Goal: Information Seeking & Learning: Learn about a topic

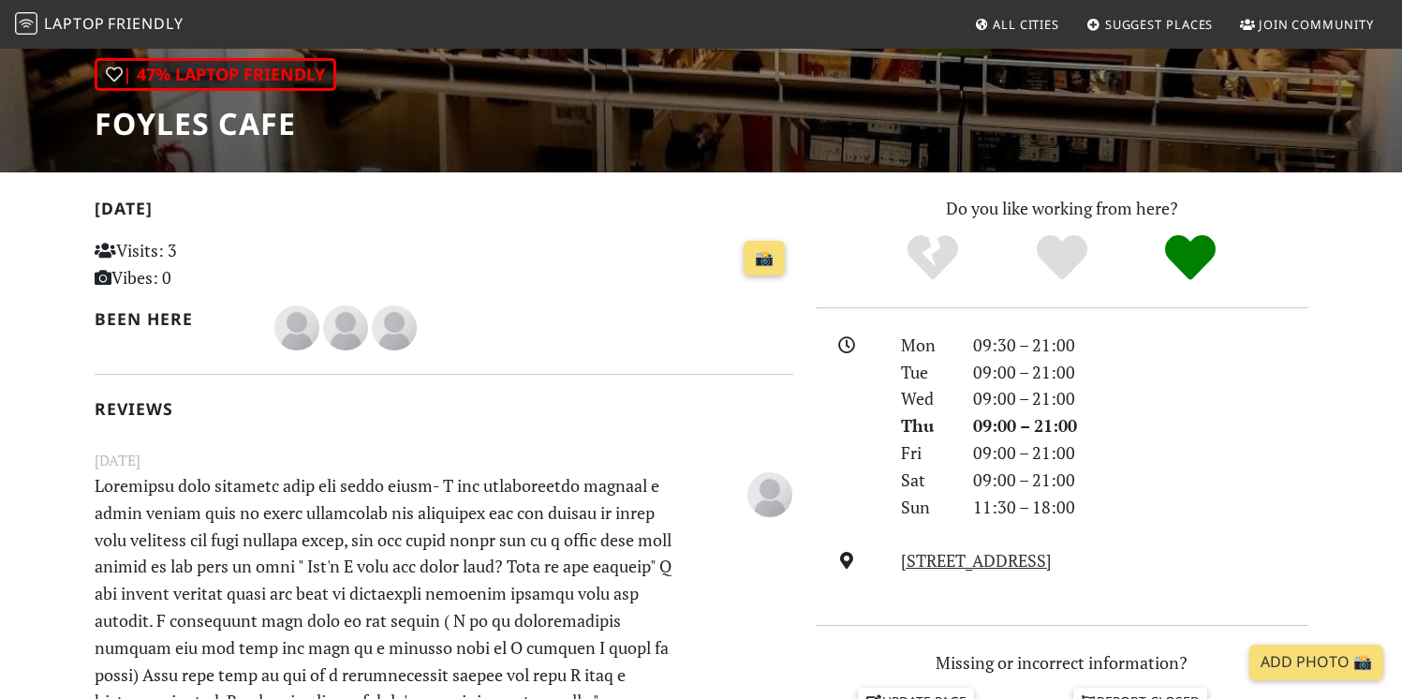
scroll to position [254, 0]
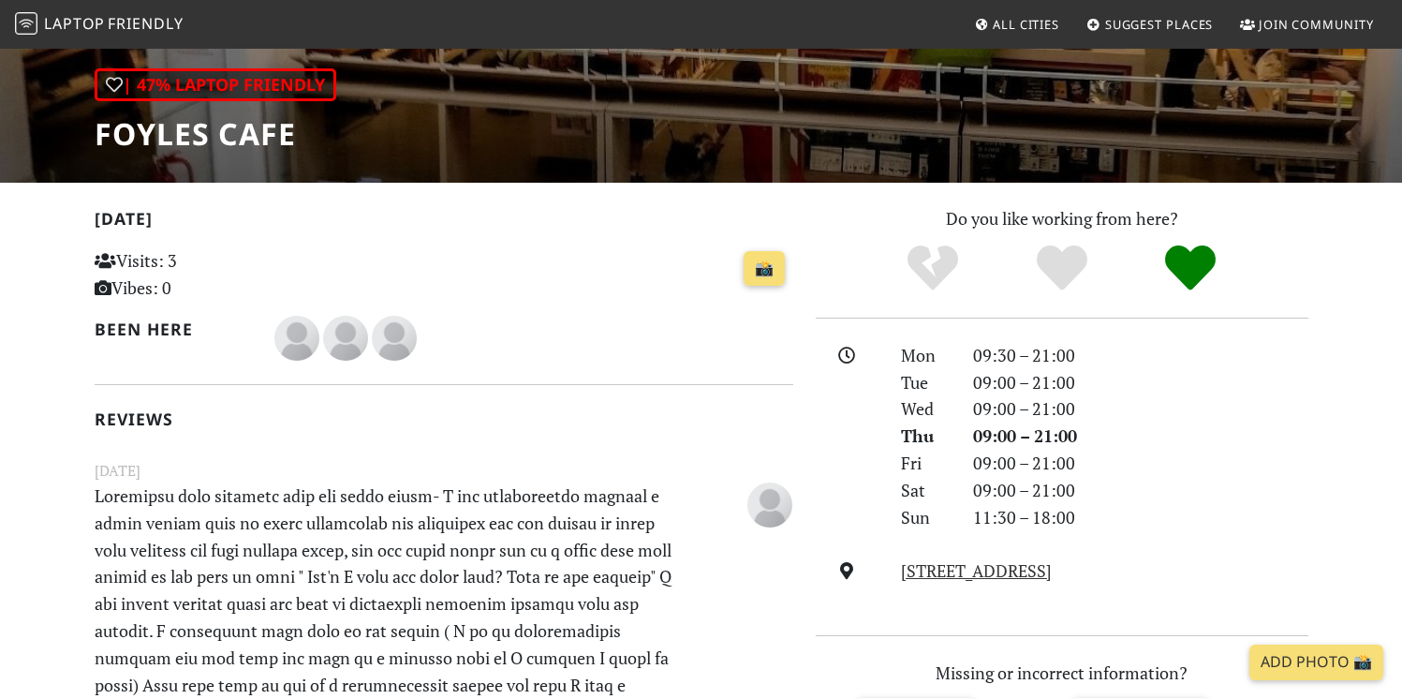
click at [159, 20] on span "Friendly" at bounding box center [145, 23] width 75 height 21
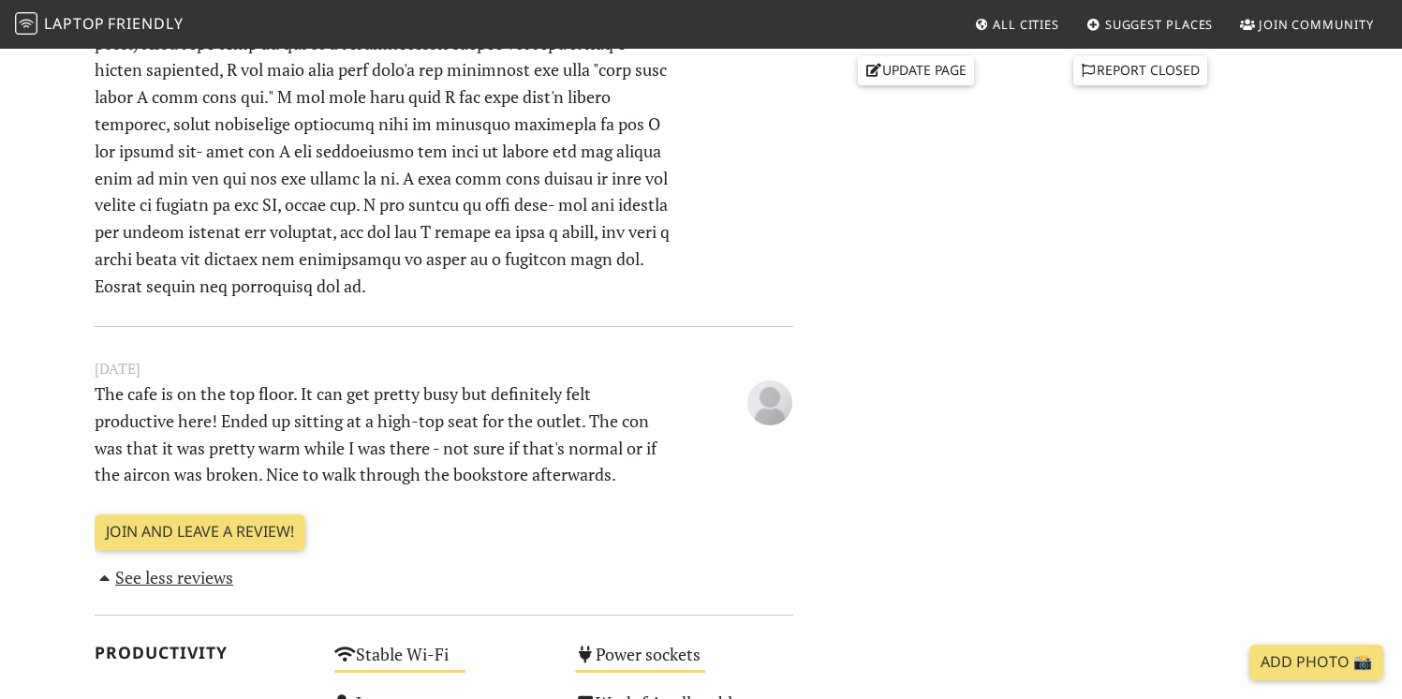
scroll to position [890, 0]
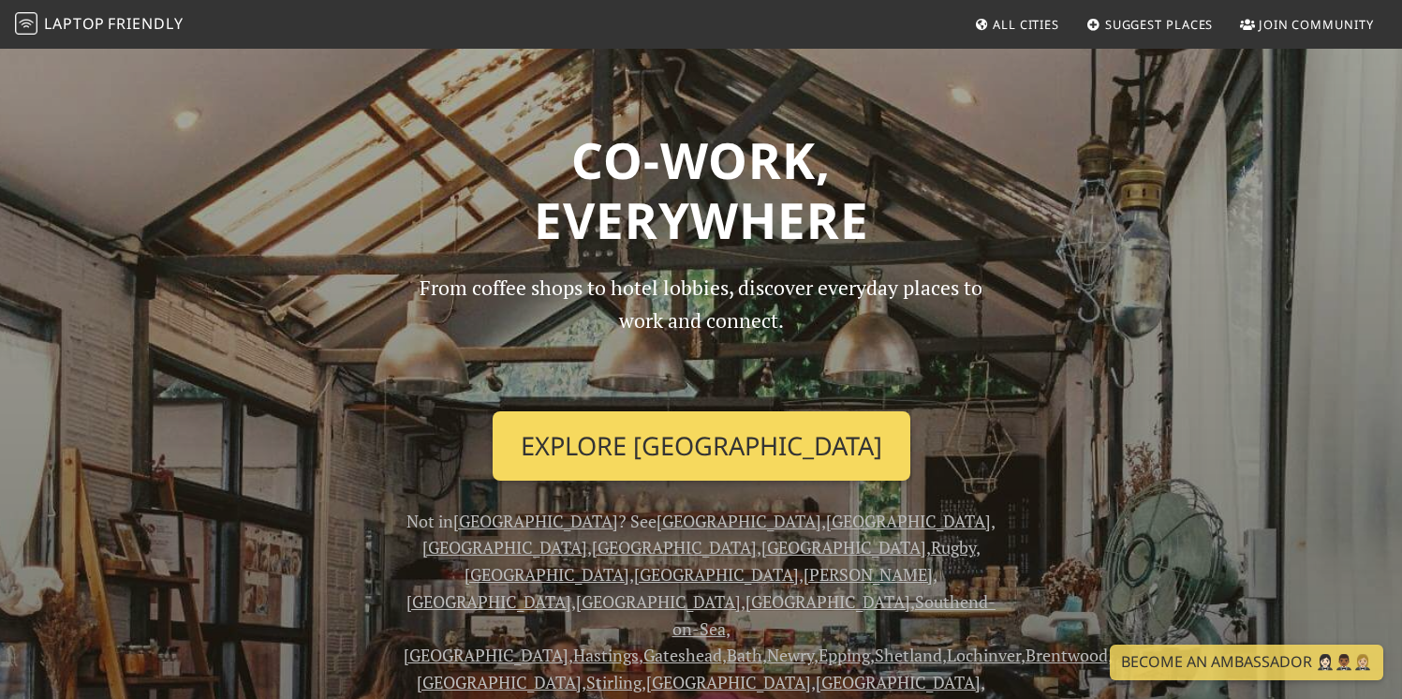
click at [670, 430] on link "Explore London" at bounding box center [702, 445] width 418 height 69
click at [733, 451] on link "Explore London" at bounding box center [702, 445] width 418 height 69
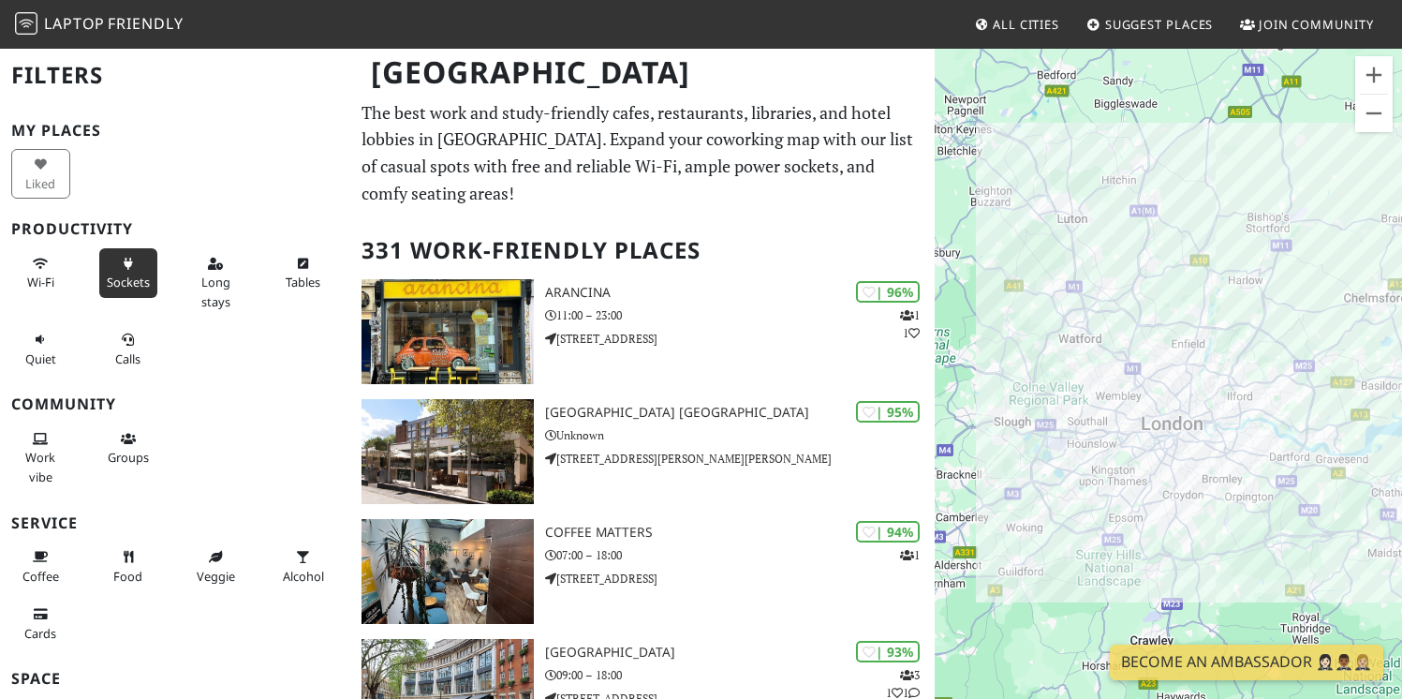
click at [130, 259] on button "Sockets" at bounding box center [128, 273] width 59 height 50
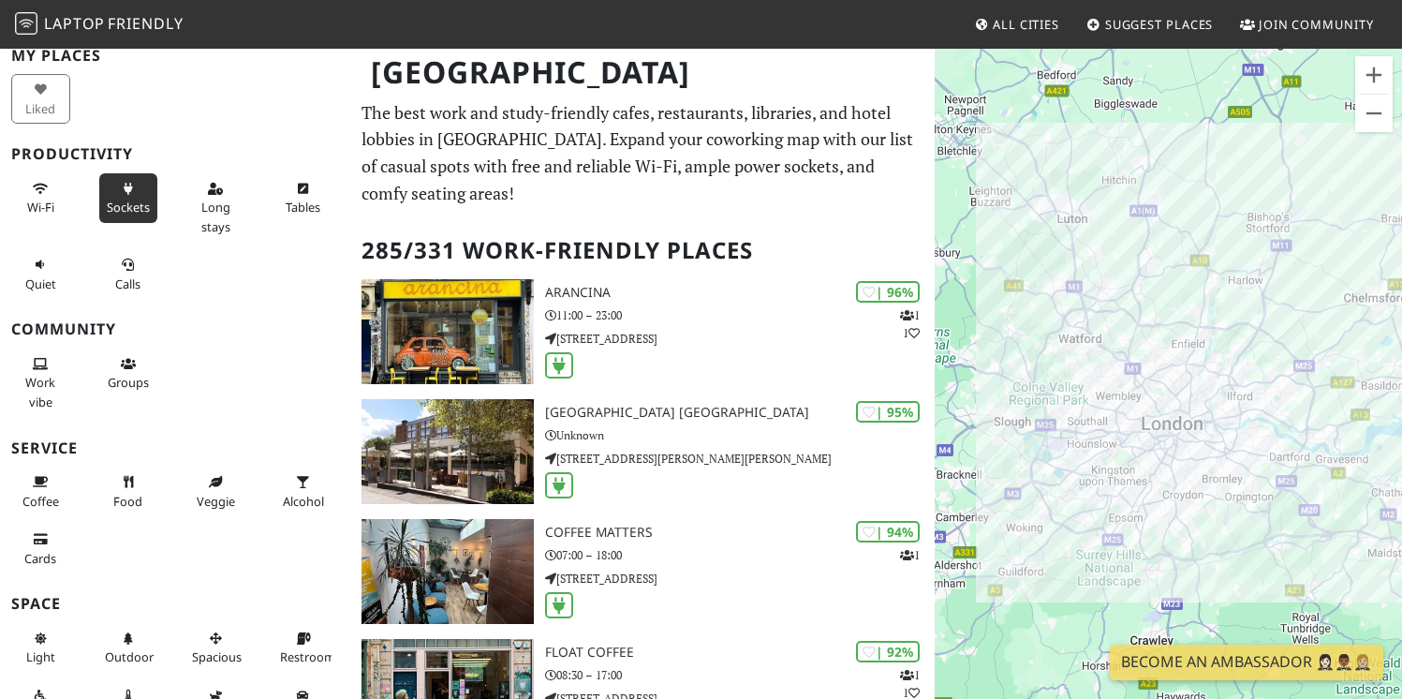
scroll to position [86, 0]
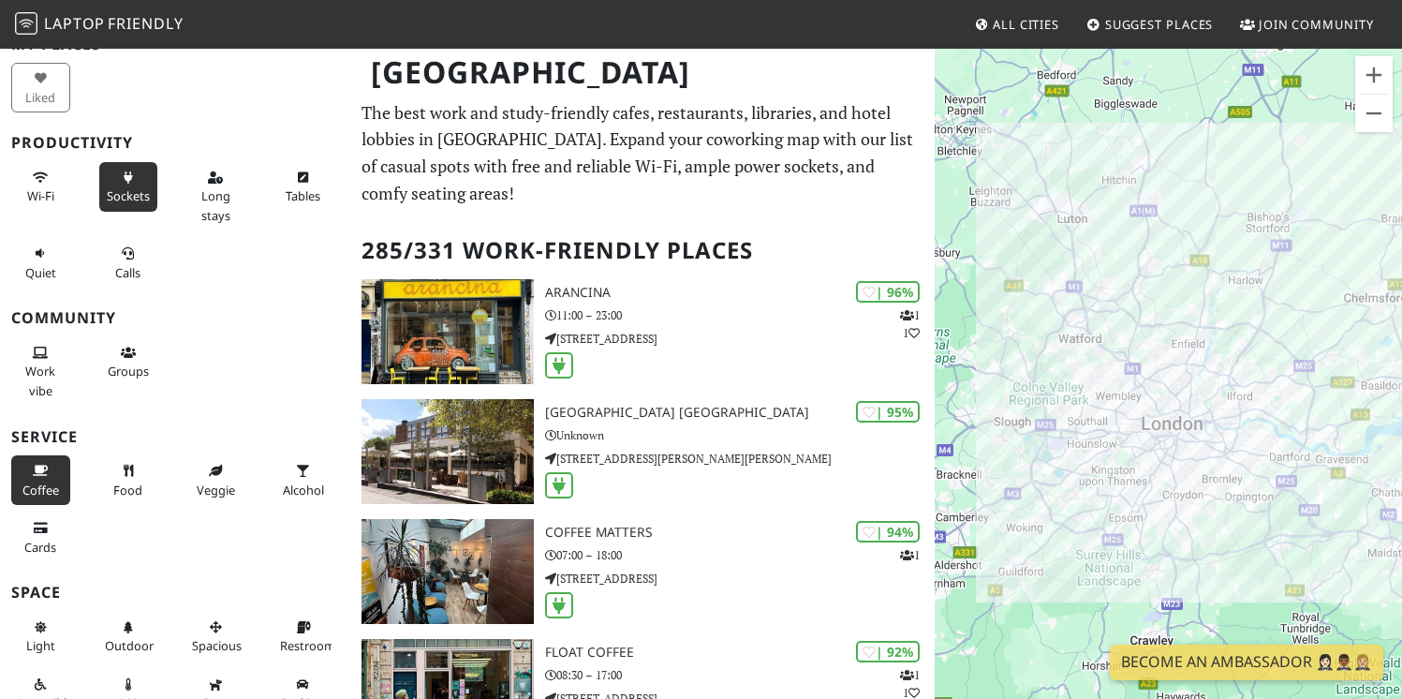
click at [37, 477] on button "Coffee" at bounding box center [40, 480] width 59 height 50
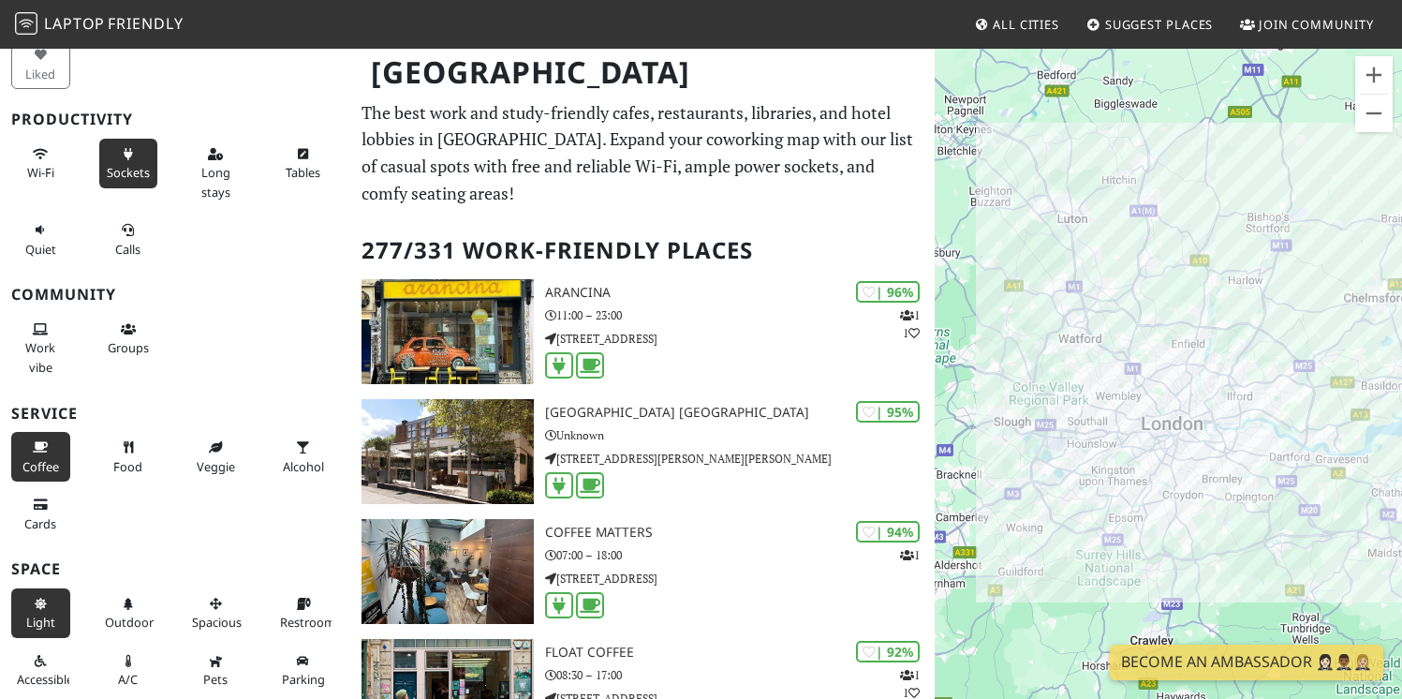
click at [32, 611] on button "Light" at bounding box center [40, 613] width 59 height 50
click at [118, 675] on span "A/C" at bounding box center [128, 679] width 20 height 17
click at [1281, 443] on div "To navigate, press the arrow keys." at bounding box center [1168, 396] width 467 height 699
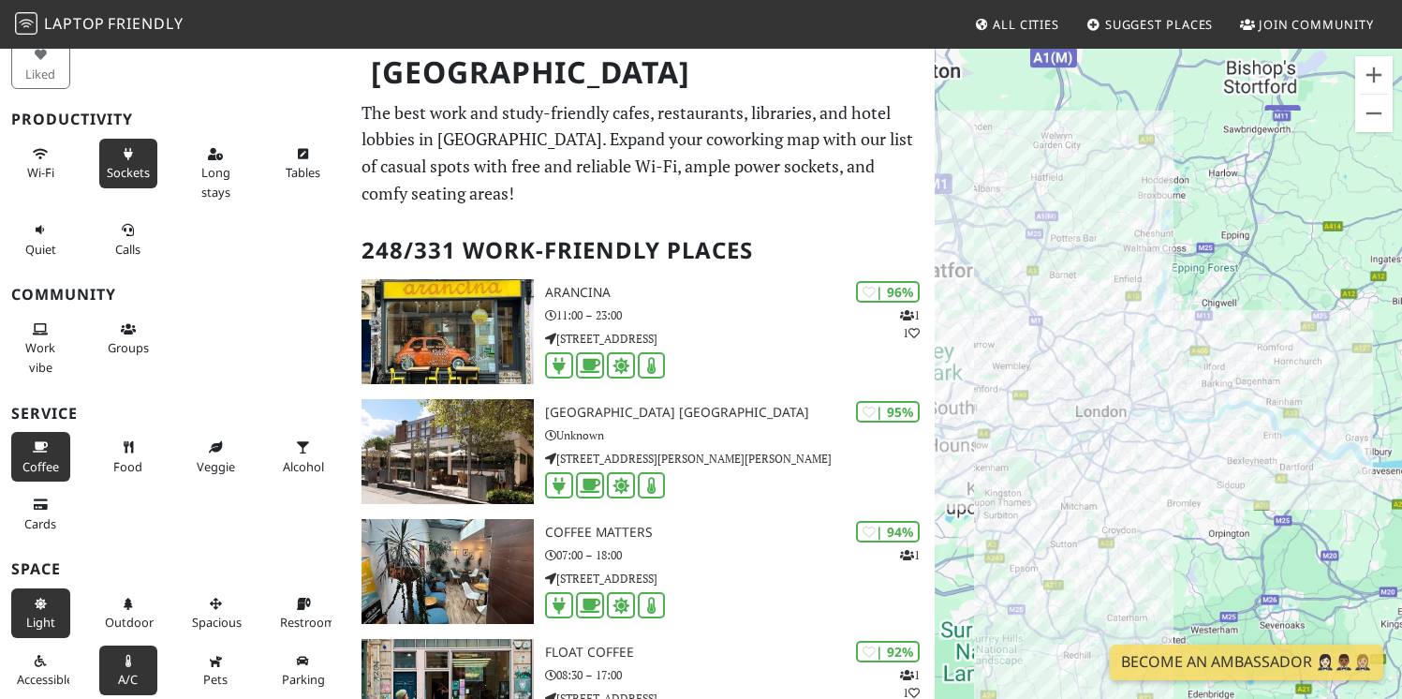
click at [1281, 443] on div "To navigate, press the arrow keys." at bounding box center [1168, 396] width 467 height 699
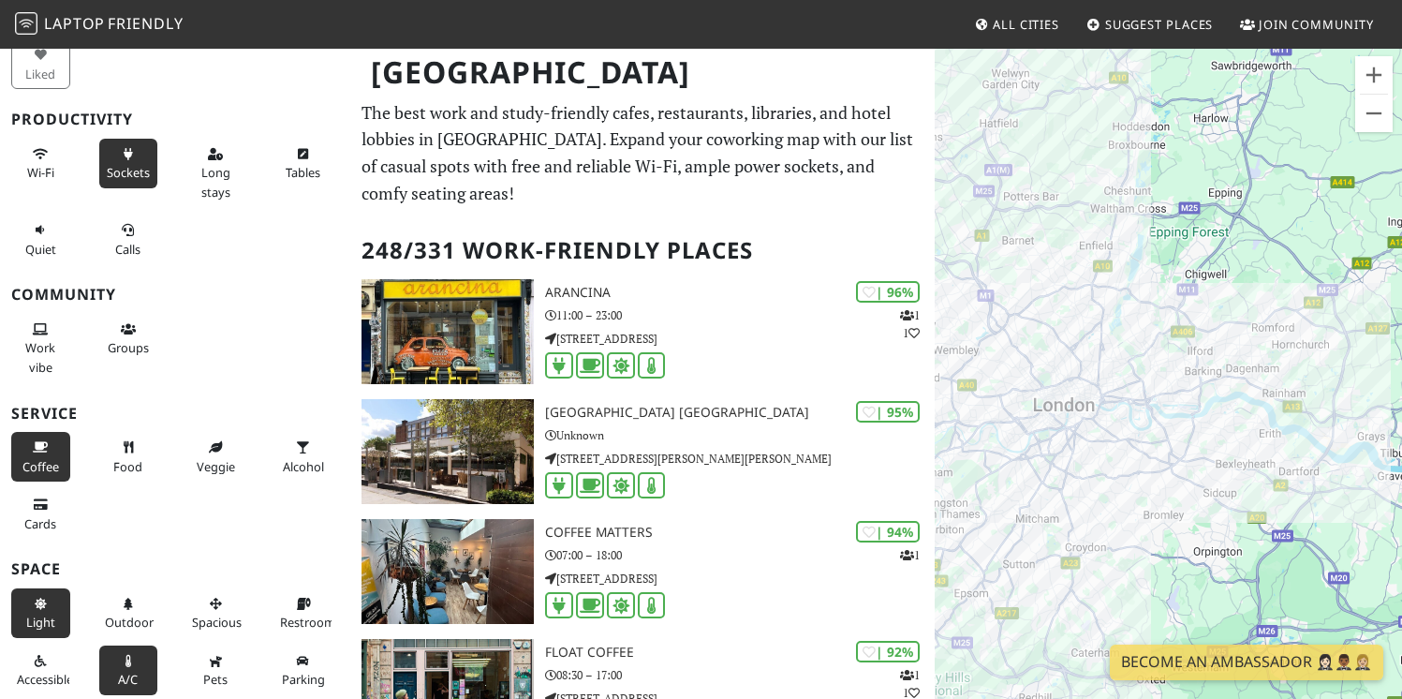
click at [1281, 443] on div "To navigate, press the arrow keys." at bounding box center [1168, 396] width 467 height 699
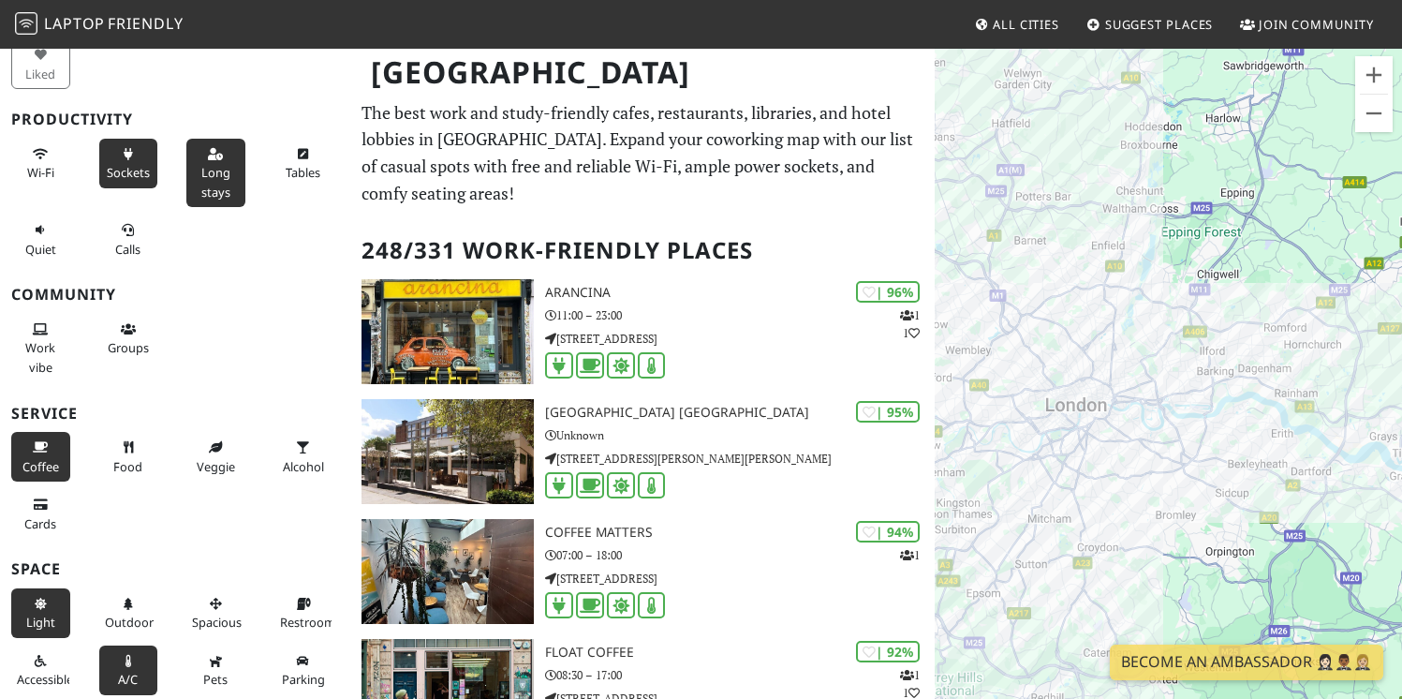
click at [215, 168] on span "Long stays" at bounding box center [215, 182] width 29 height 36
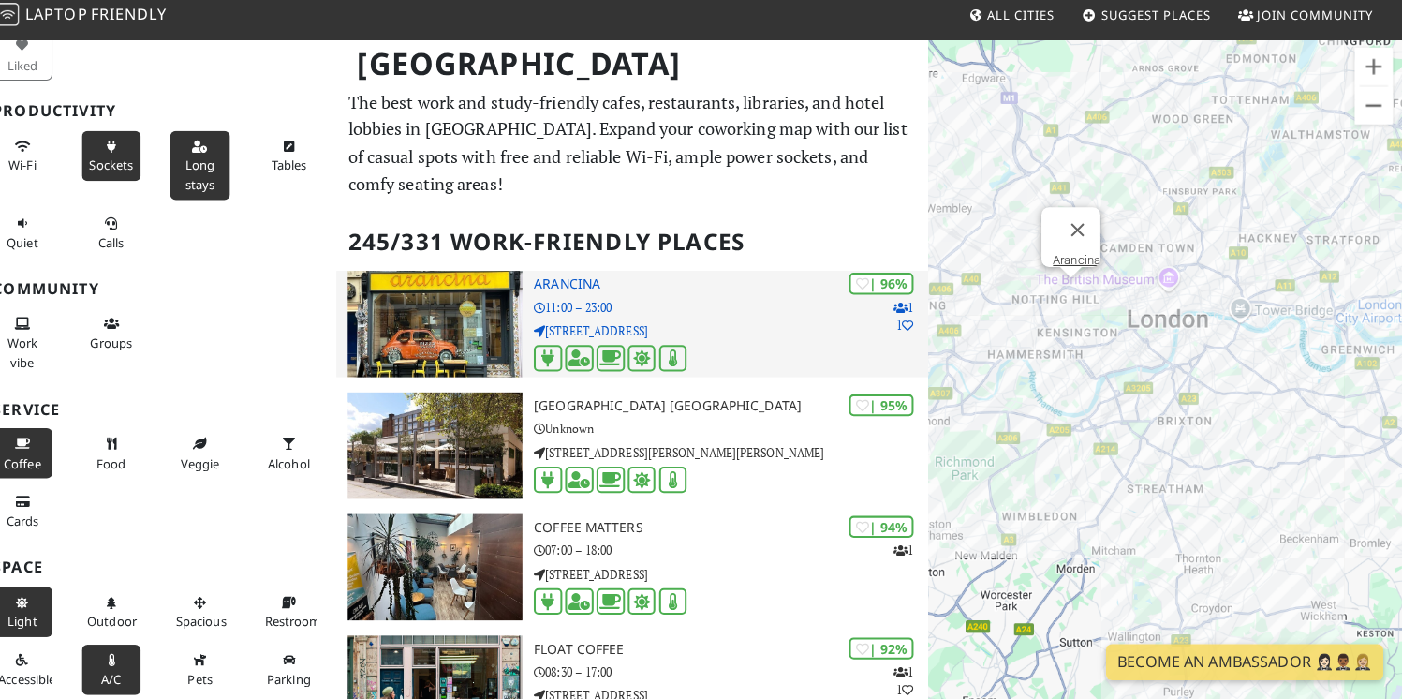
scroll to position [7, 0]
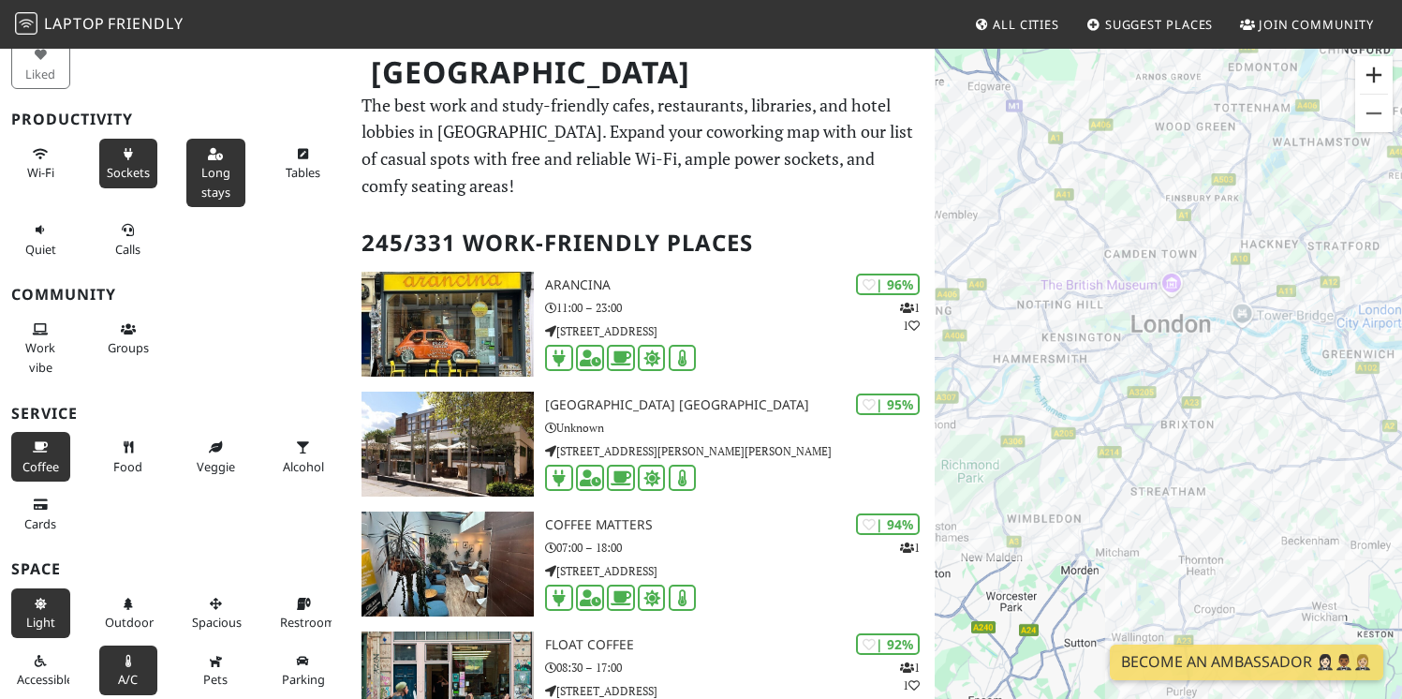
click at [1361, 79] on button "Zoom in" at bounding box center [1373, 74] width 37 height 37
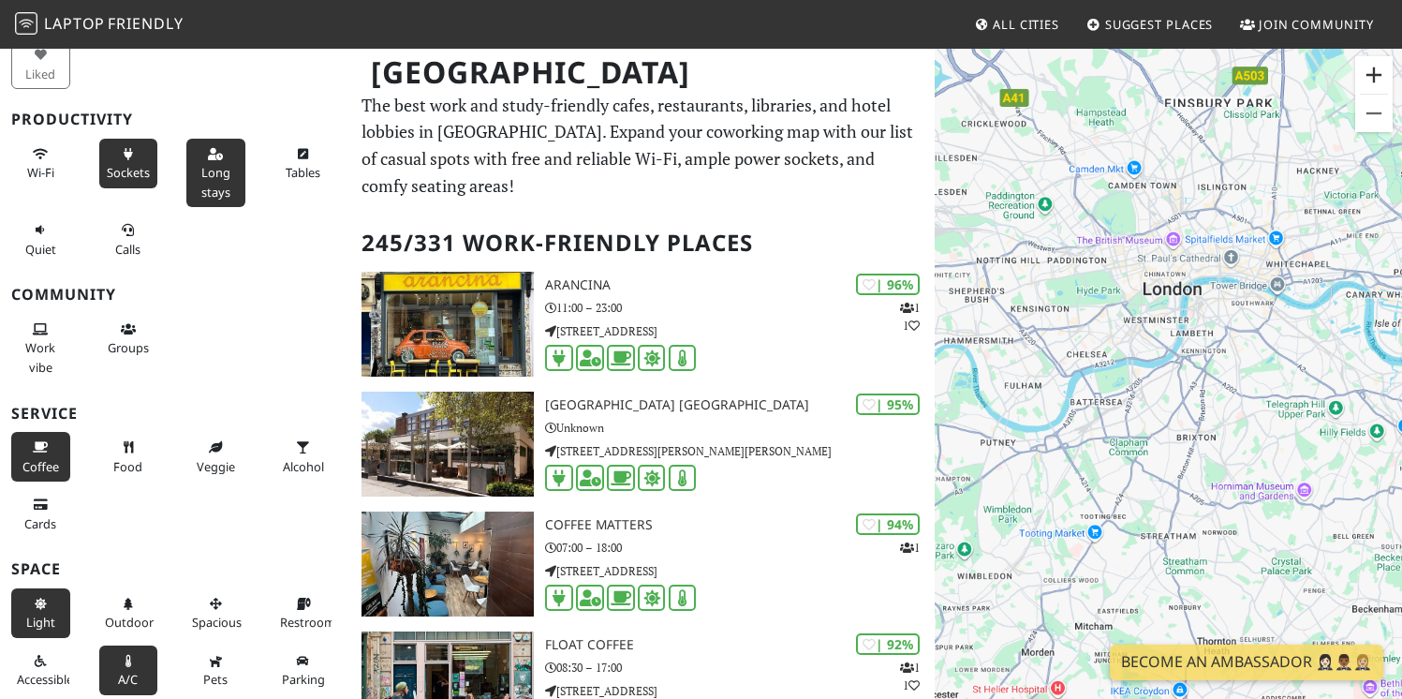
click at [1361, 79] on button "Zoom in" at bounding box center [1373, 74] width 37 height 37
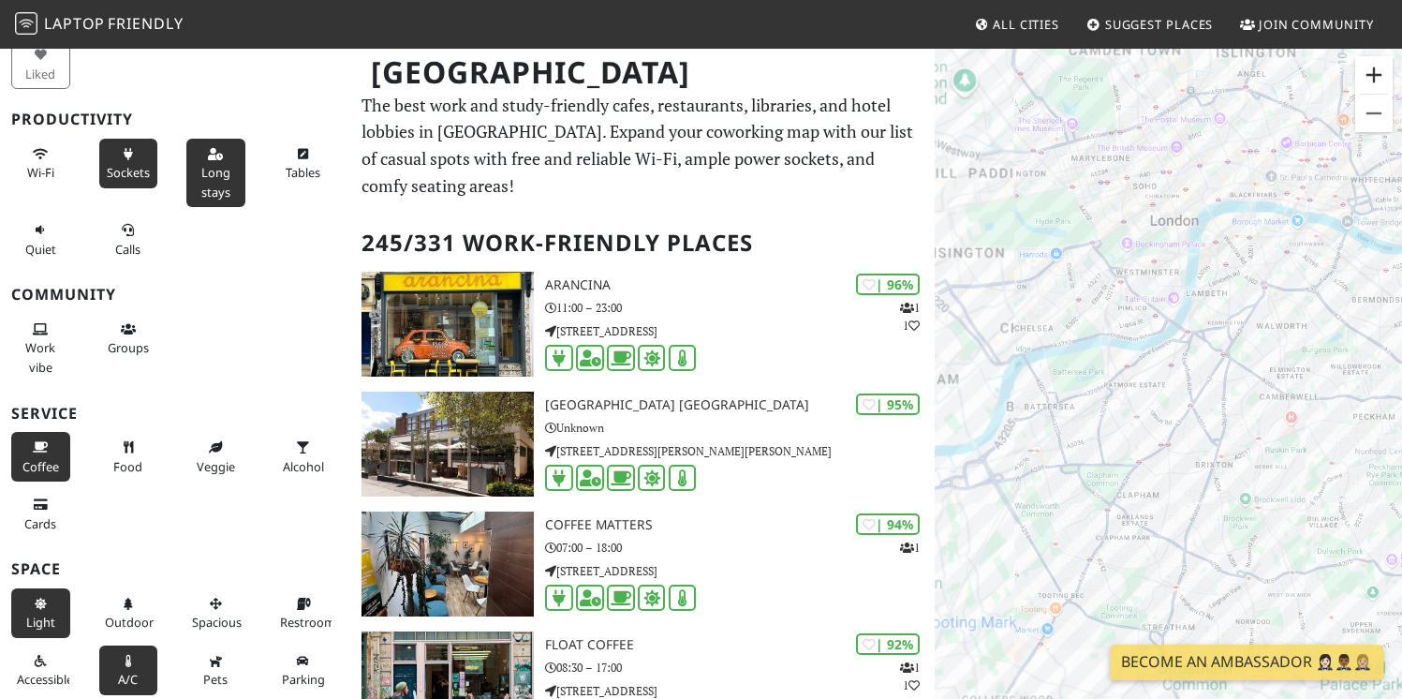
click at [1361, 79] on button "Zoom in" at bounding box center [1373, 74] width 37 height 37
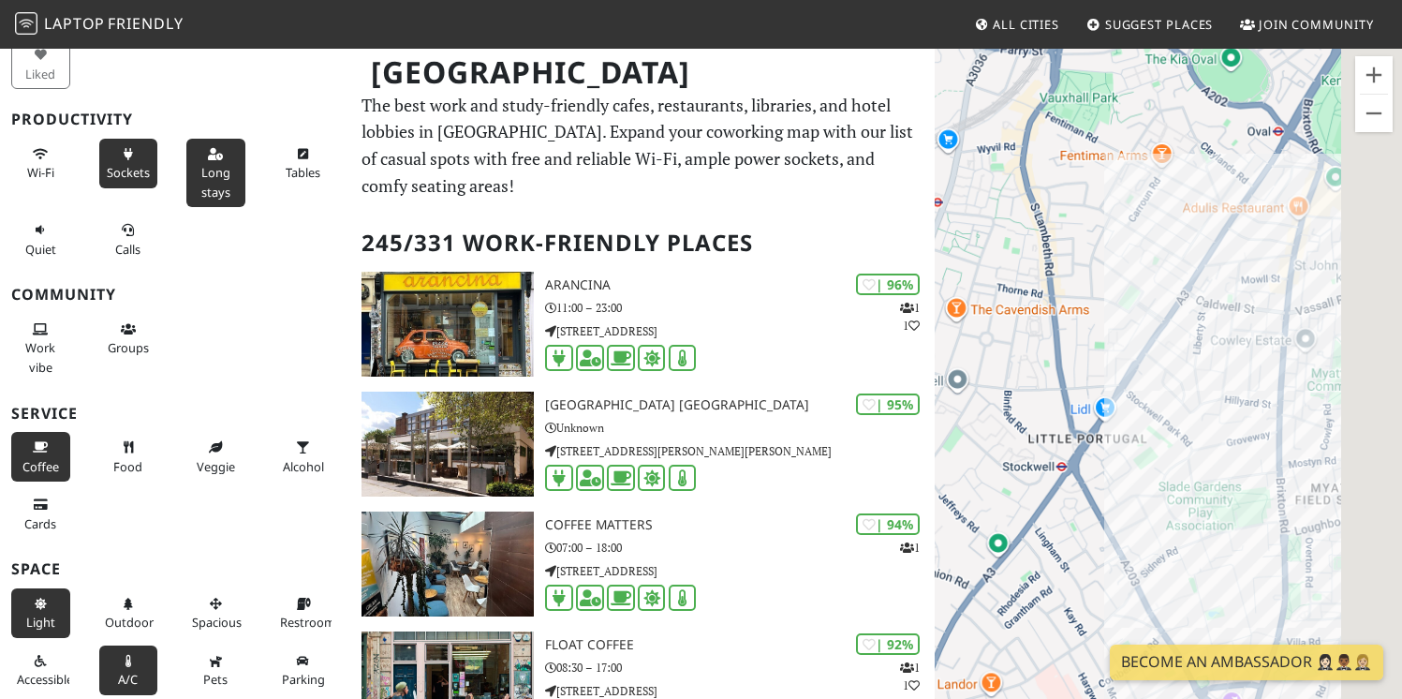
drag, startPoint x: 1318, startPoint y: 284, endPoint x: 1073, endPoint y: 298, distance: 245.8
click at [1073, 298] on div "To navigate, press the arrow keys." at bounding box center [1168, 396] width 467 height 699
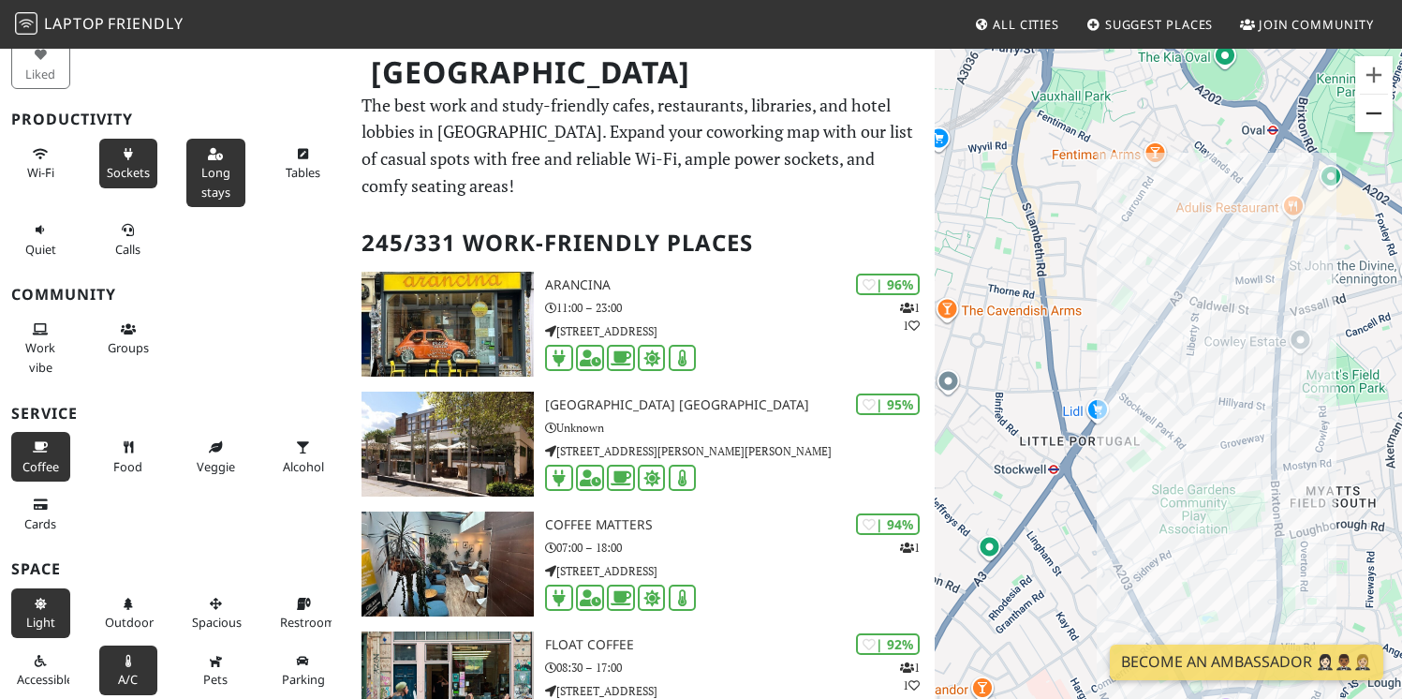
click at [1376, 129] on button "Zoom out" at bounding box center [1373, 113] width 37 height 37
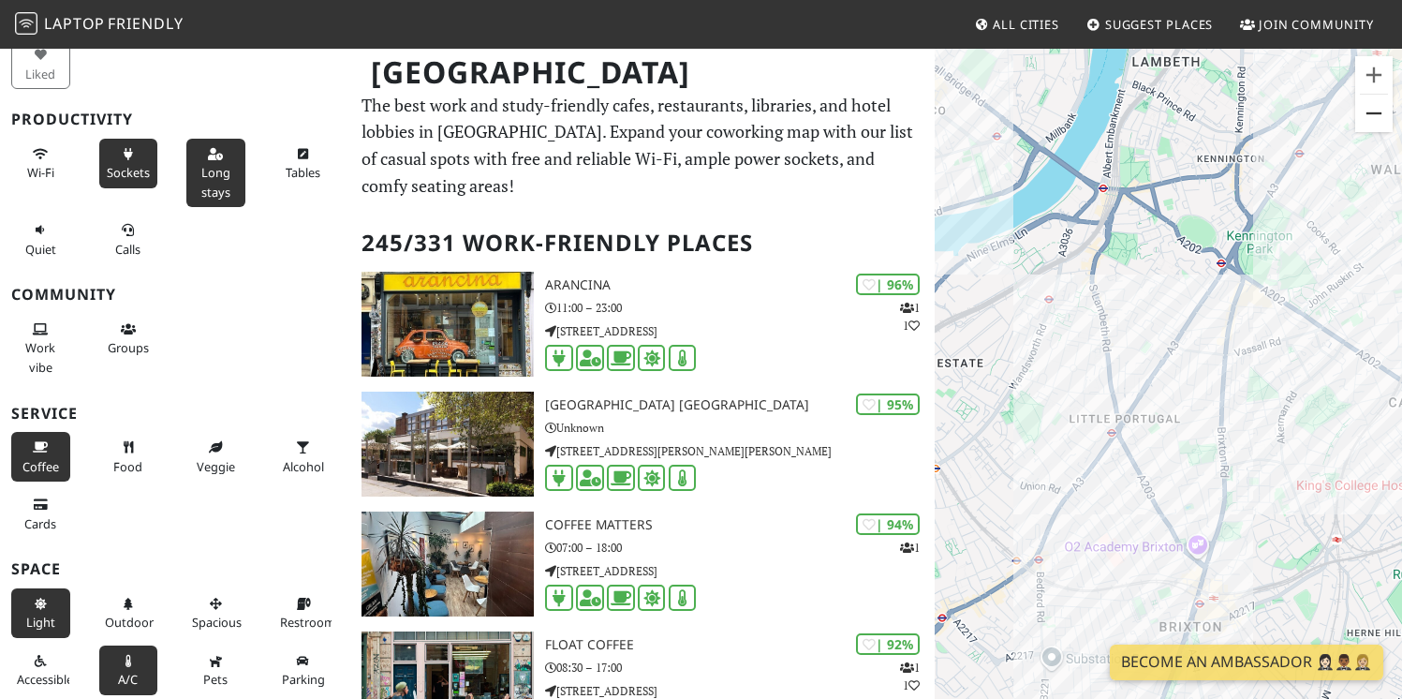
click at [1376, 129] on button "Zoom out" at bounding box center [1373, 113] width 37 height 37
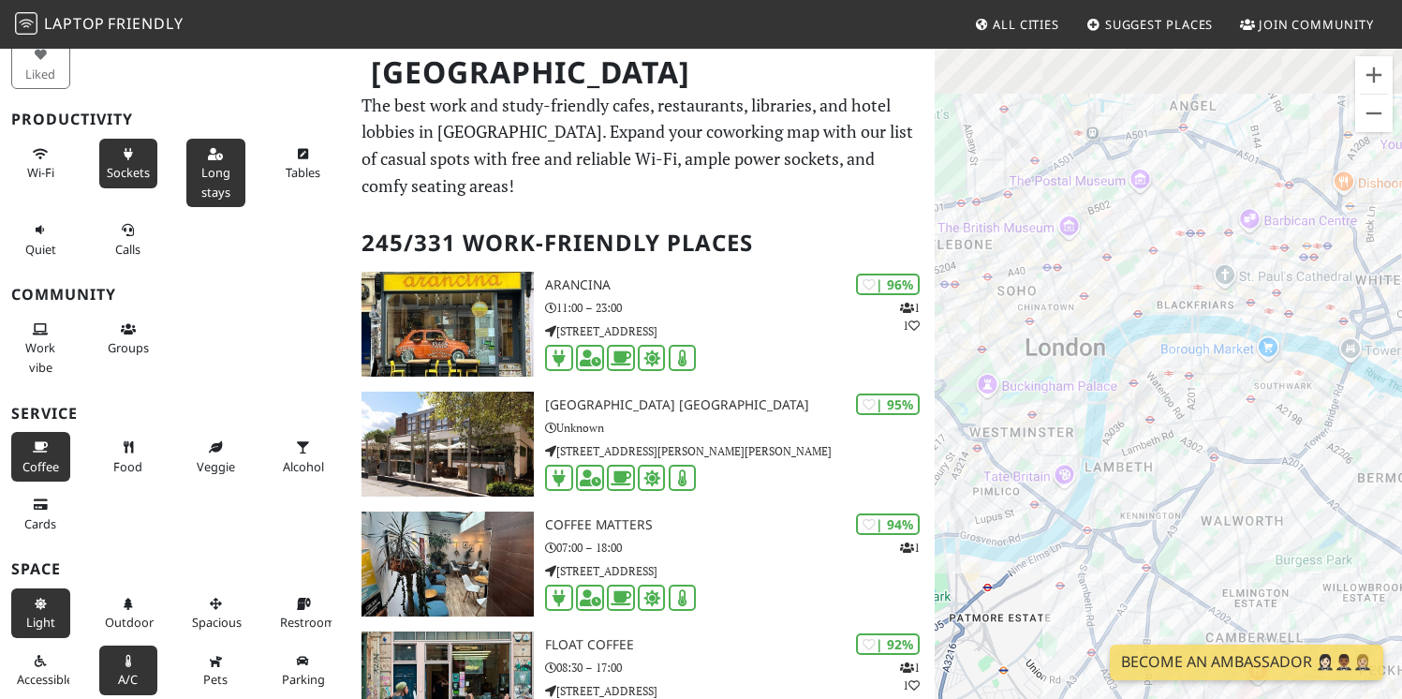
drag, startPoint x: 1207, startPoint y: 170, endPoint x: 1158, endPoint y: 426, distance: 261.4
click at [1158, 427] on div "To navigate, press the arrow keys." at bounding box center [1168, 396] width 467 height 699
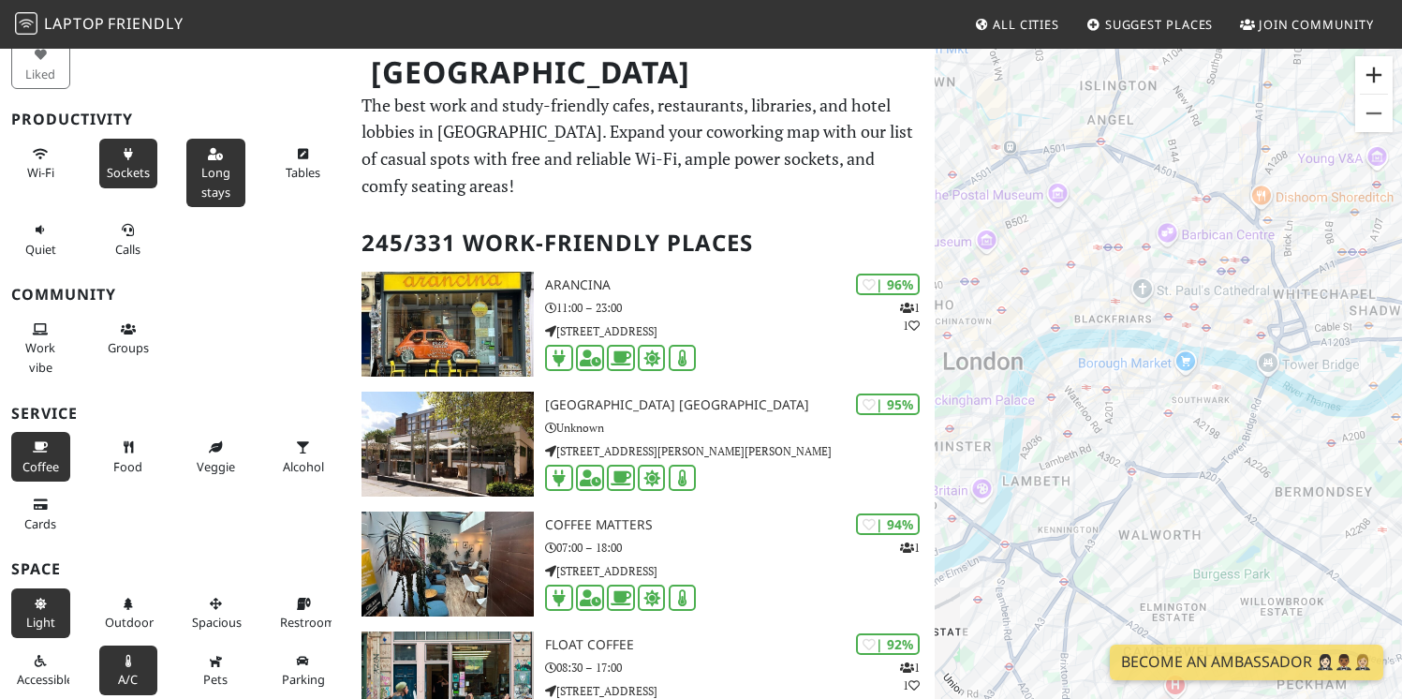
click at [1380, 81] on button "Zoom in" at bounding box center [1373, 74] width 37 height 37
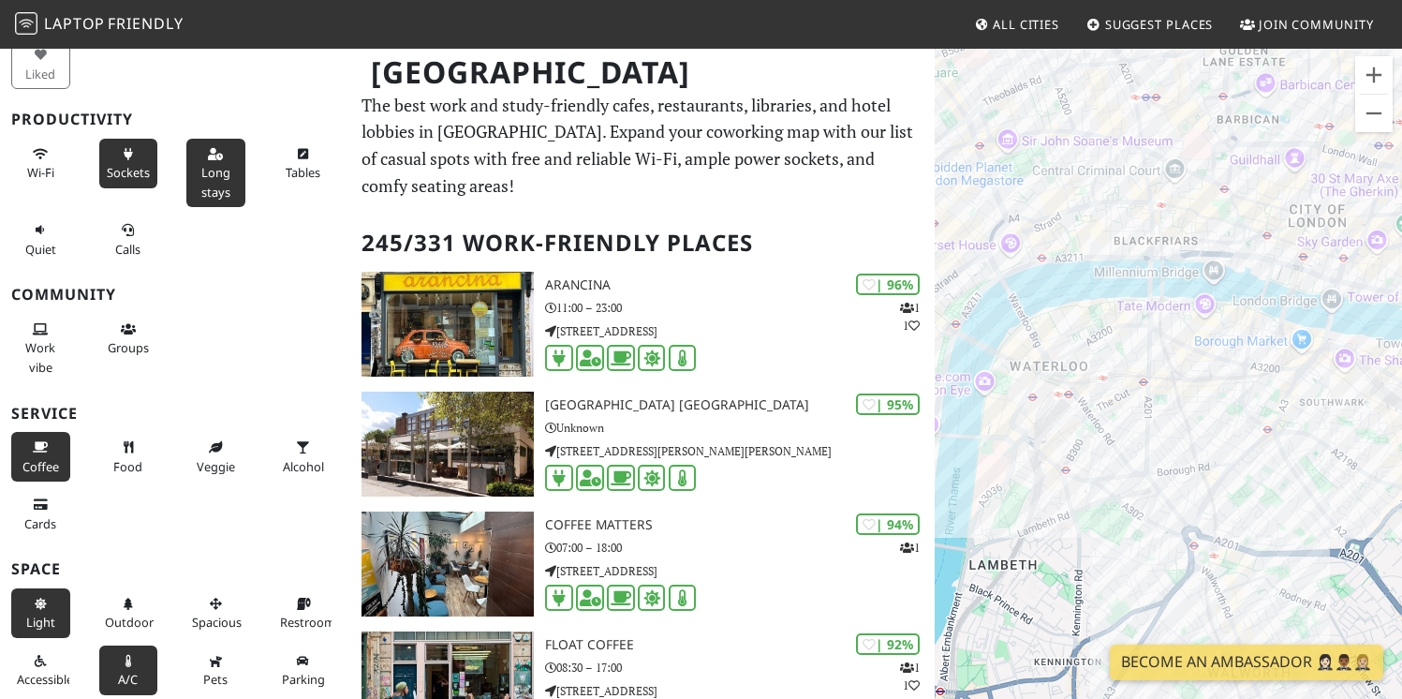
drag, startPoint x: 1068, startPoint y: 365, endPoint x: 1192, endPoint y: 365, distance: 124.6
click at [1192, 365] on div "To navigate, press the arrow keys." at bounding box center [1168, 396] width 467 height 699
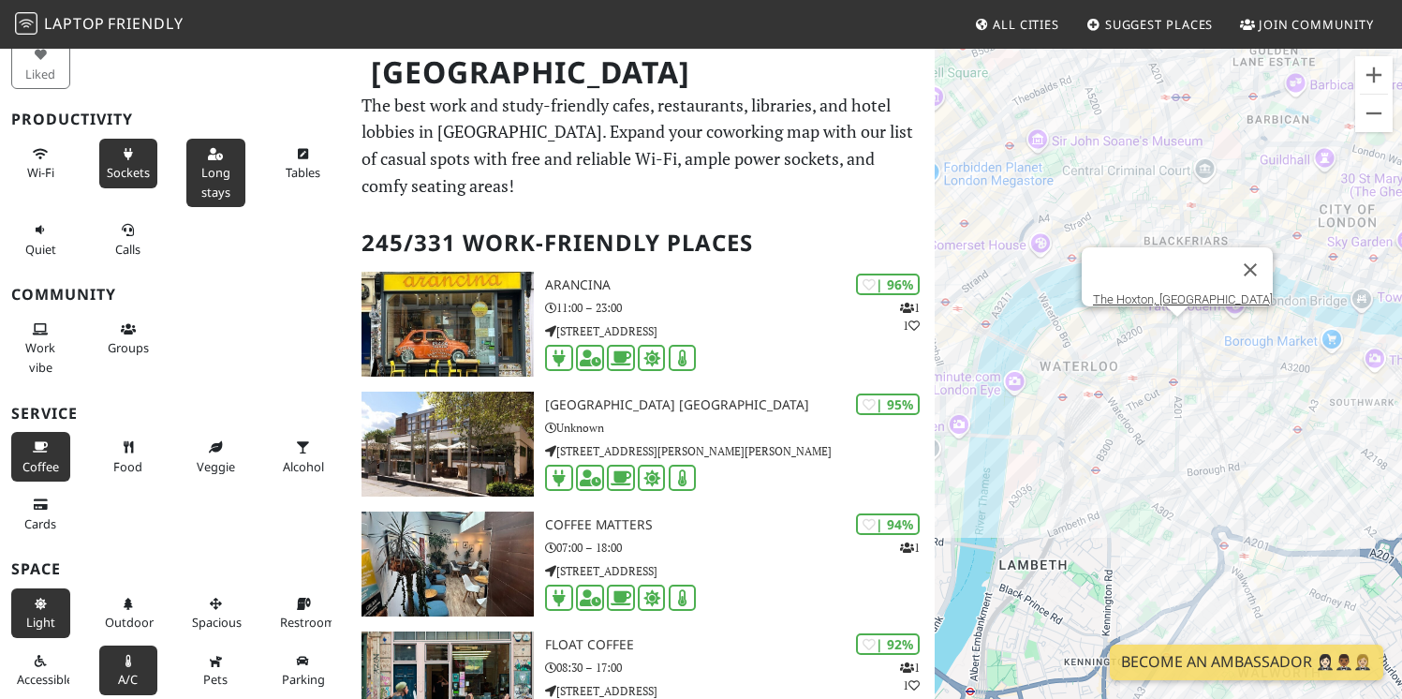
click at [1175, 333] on div "To navigate, press the arrow keys. The Hoxton, Southwark" at bounding box center [1168, 396] width 467 height 699
click at [1171, 293] on link "The Hoxton, Southwark" at bounding box center [1183, 299] width 180 height 14
click at [1067, 266] on link "[GEOGRAPHIC_DATA]" at bounding box center [1076, 273] width 113 height 14
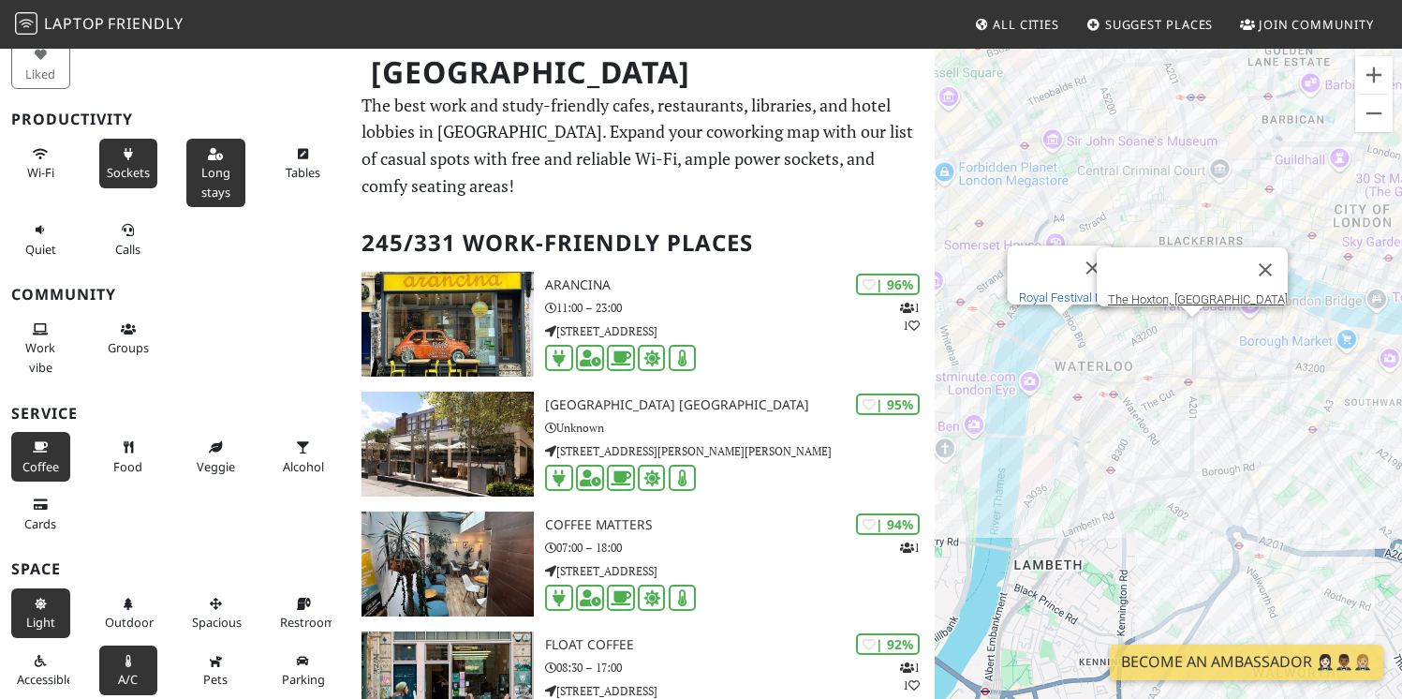
click at [1065, 290] on link "Royal Festival Hall" at bounding box center [1066, 297] width 96 height 14
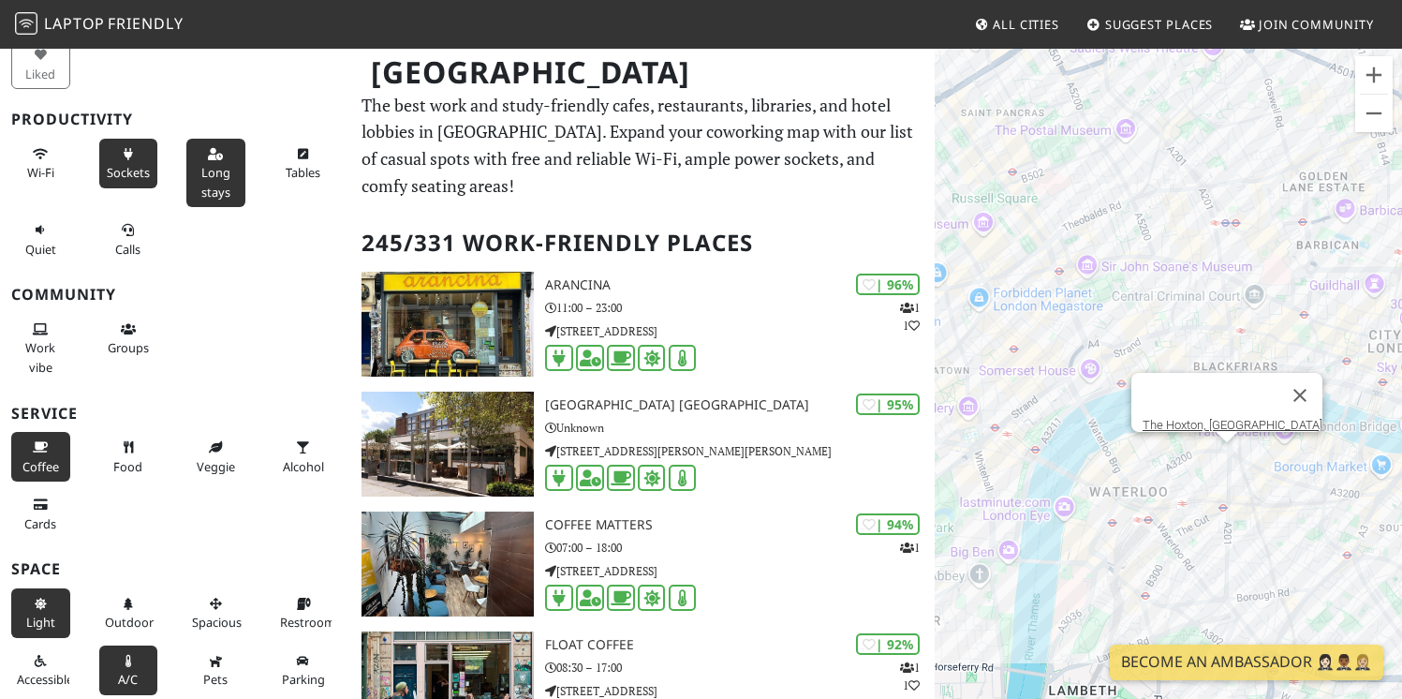
drag, startPoint x: 1003, startPoint y: 367, endPoint x: 1041, endPoint y: 515, distance: 152.7
click at [1041, 515] on div "To navigate, press the arrow keys. The Hoxton, Southwark" at bounding box center [1168, 396] width 467 height 699
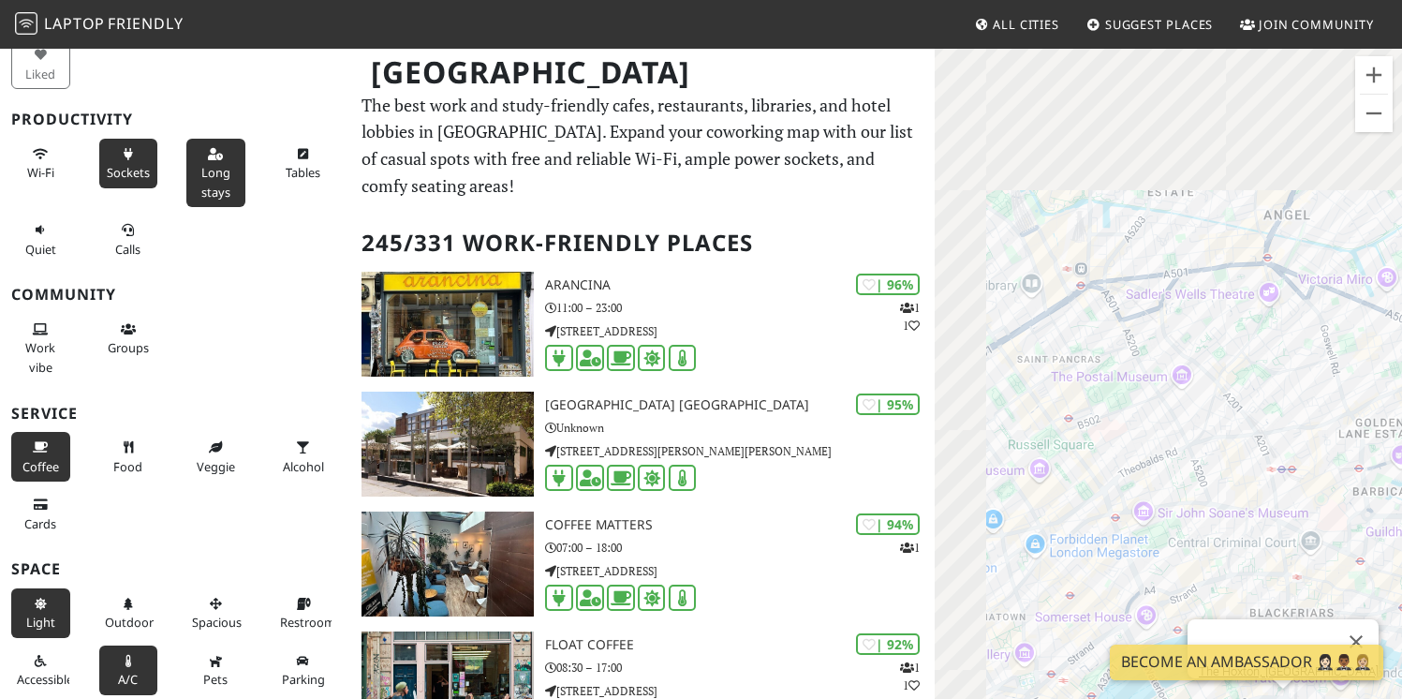
drag, startPoint x: 1068, startPoint y: 224, endPoint x: 1145, endPoint y: 541, distance: 326.7
click at [1145, 541] on div "To navigate, press the arrow keys. The Hoxton, Southwark" at bounding box center [1168, 396] width 467 height 699
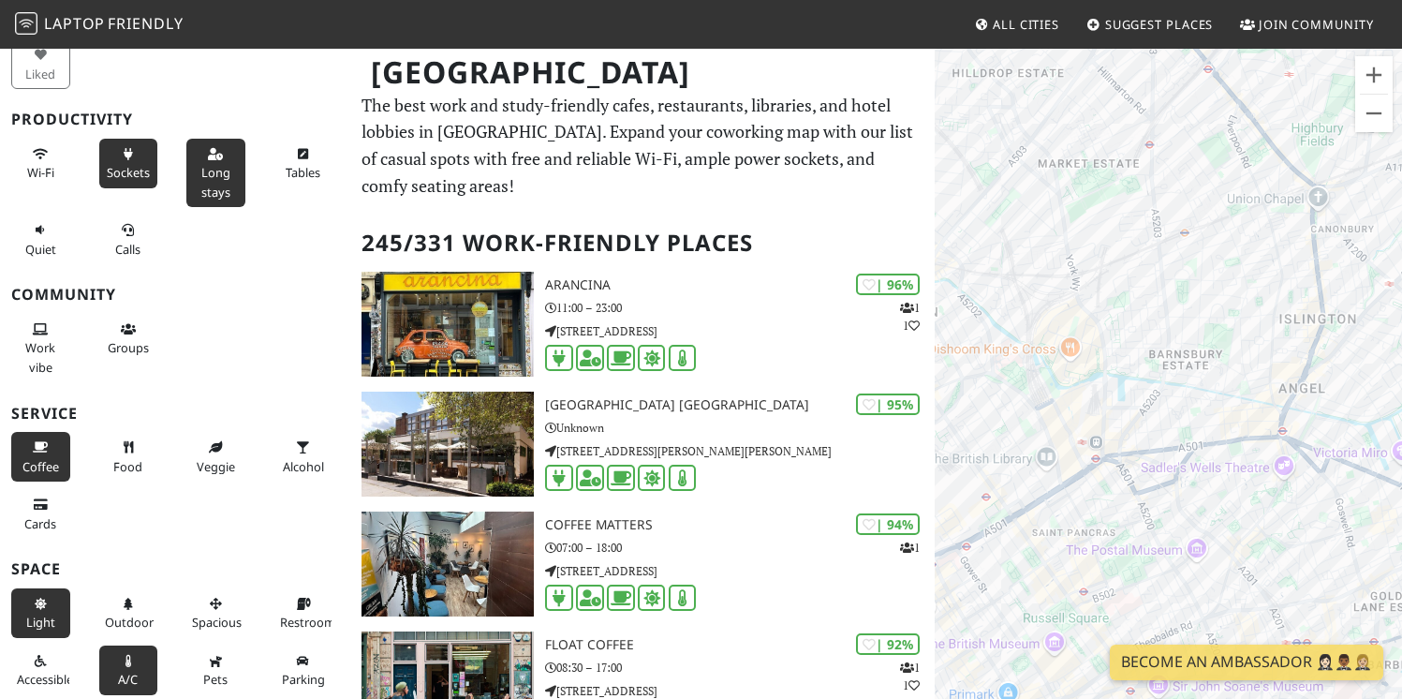
drag, startPoint x: 1249, startPoint y: 348, endPoint x: 1205, endPoint y: 432, distance: 95.1
click at [1205, 432] on div "To navigate, press the arrow keys. The Hoxton, Southwark" at bounding box center [1168, 396] width 467 height 699
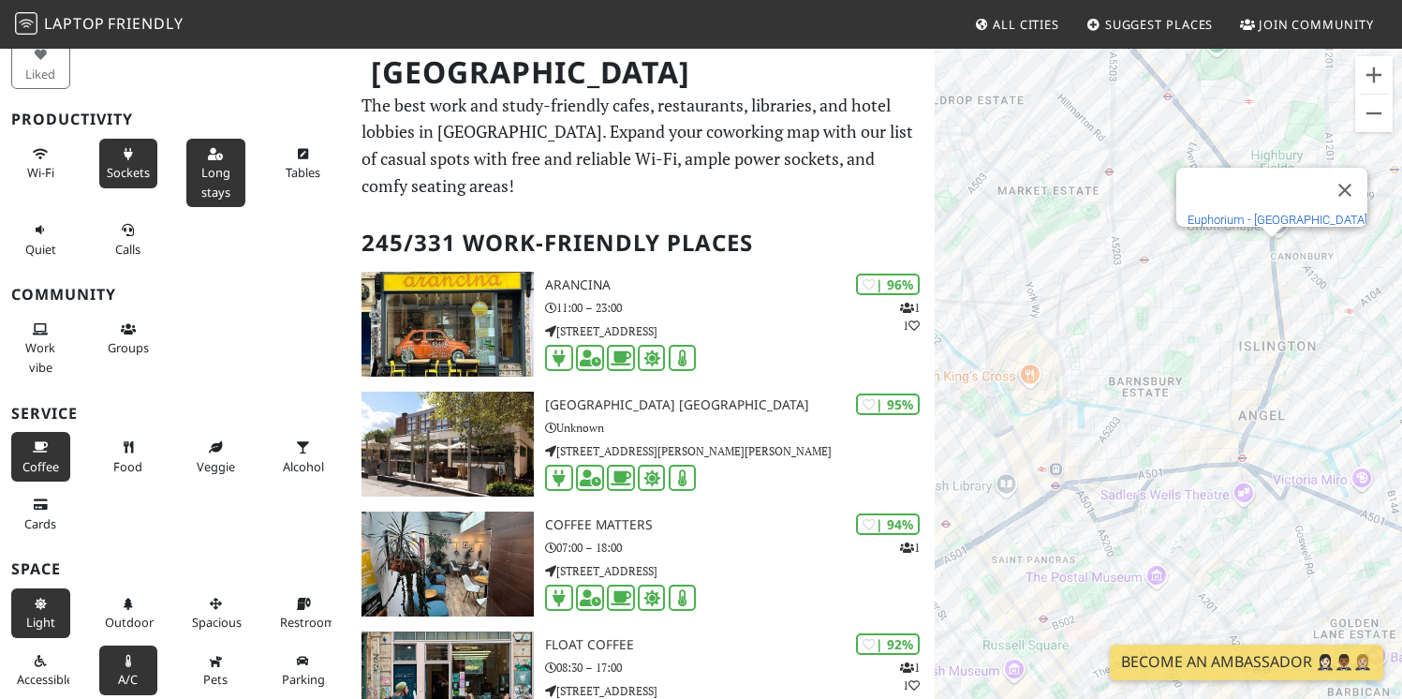
click at [1269, 213] on link "Euphorium - Highbury" at bounding box center [1278, 220] width 180 height 14
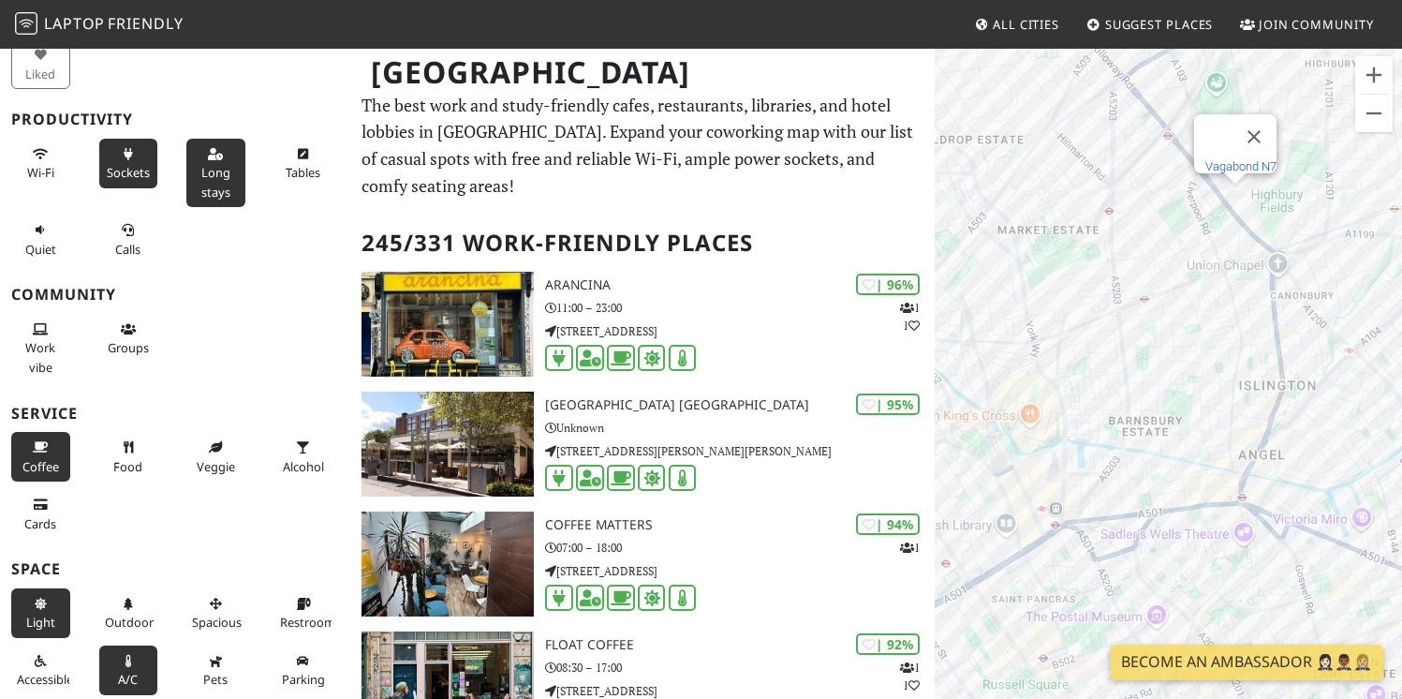
click at [1236, 159] on link "Vagabond N7" at bounding box center [1241, 166] width 71 height 14
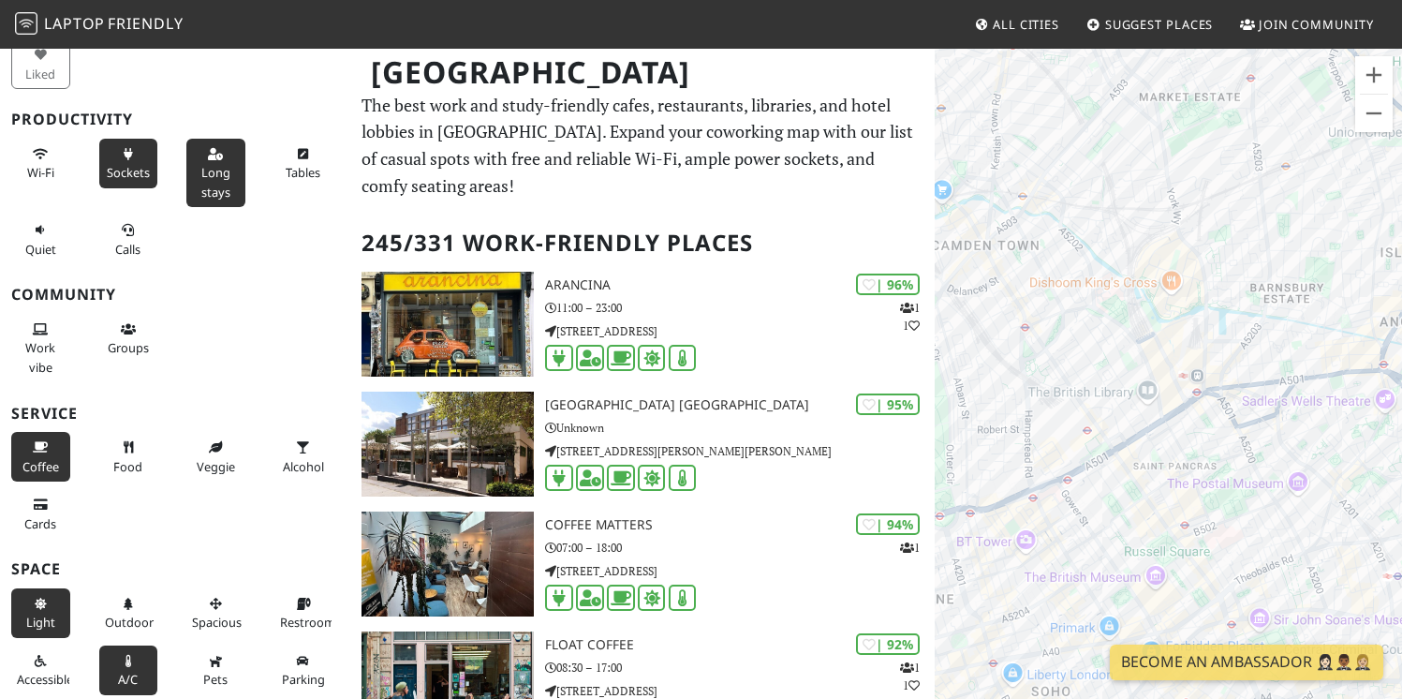
drag, startPoint x: 1075, startPoint y: 413, endPoint x: 1232, endPoint y: 262, distance: 217.3
click at [1232, 263] on div "To navigate, press the arrow keys. The Hoxton, Southwark" at bounding box center [1168, 396] width 467 height 699
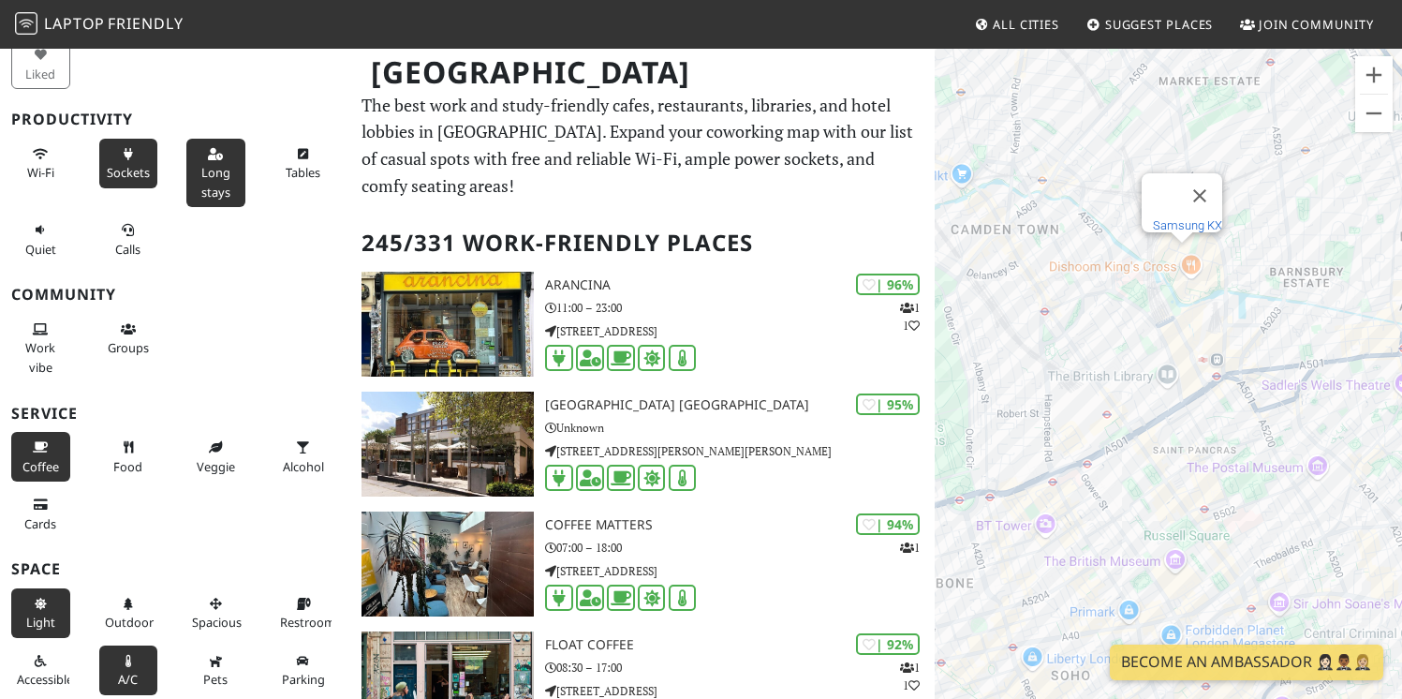
click at [1191, 218] on link "Samsung KX" at bounding box center [1187, 225] width 69 height 14
click at [1215, 242] on link "Rotunda Bar and Restaurant" at bounding box center [1238, 249] width 148 height 14
click at [1164, 330] on link "The British Library" at bounding box center [1173, 337] width 96 height 14
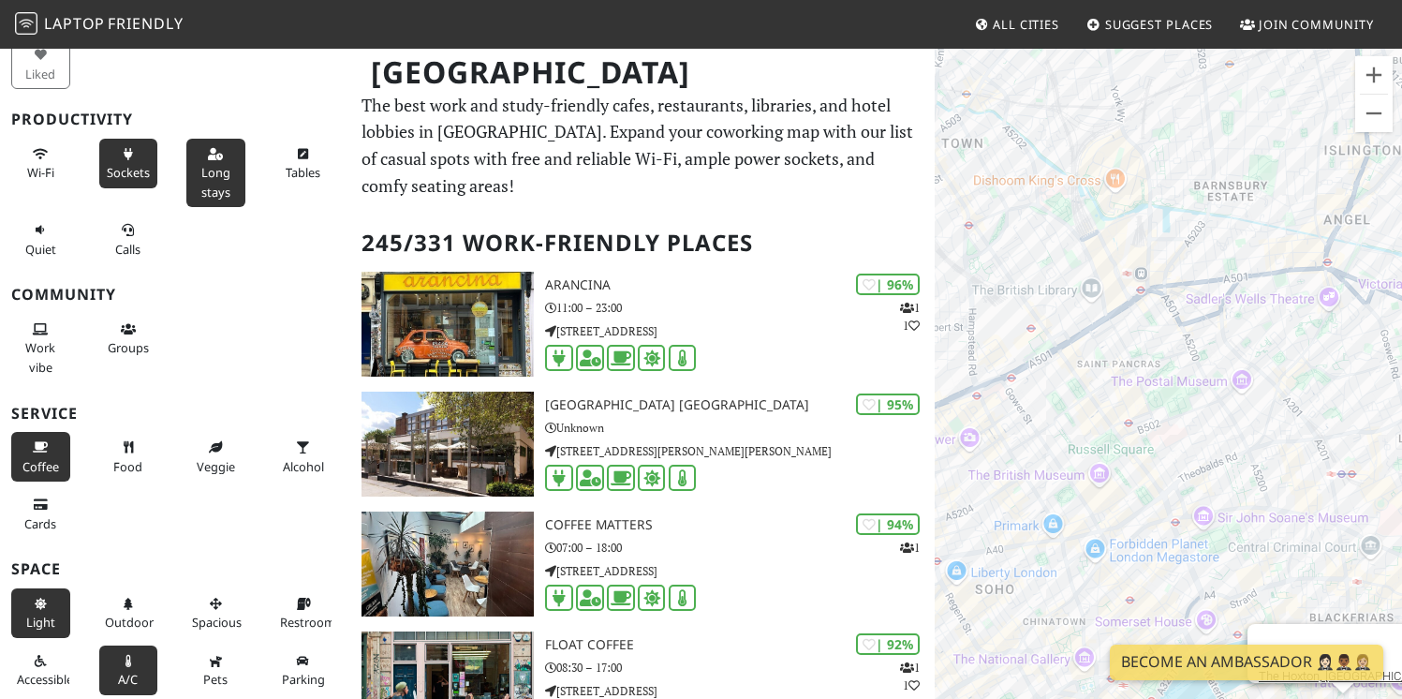
drag, startPoint x: 1163, startPoint y: 452, endPoint x: 1060, endPoint y: 344, distance: 149.1
click at [1060, 345] on div "To navigate, press the arrow keys. The Hoxton, Southwark" at bounding box center [1168, 396] width 467 height 699
click at [1126, 346] on link "Bex Coffee" at bounding box center [1138, 353] width 57 height 14
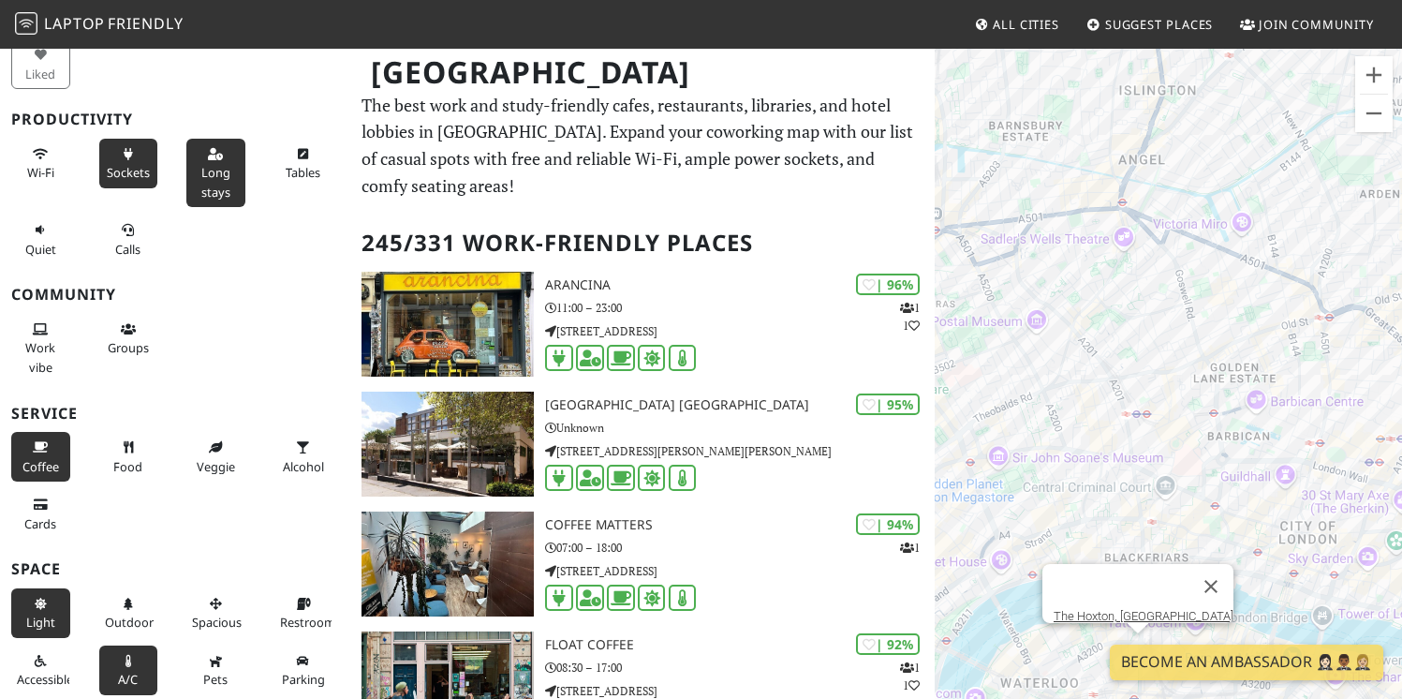
drag, startPoint x: 1353, startPoint y: 351, endPoint x: 1119, endPoint y: 286, distance: 242.3
click at [1119, 286] on div "To navigate, press the arrow keys. The Hoxton, Southwark" at bounding box center [1168, 396] width 467 height 699
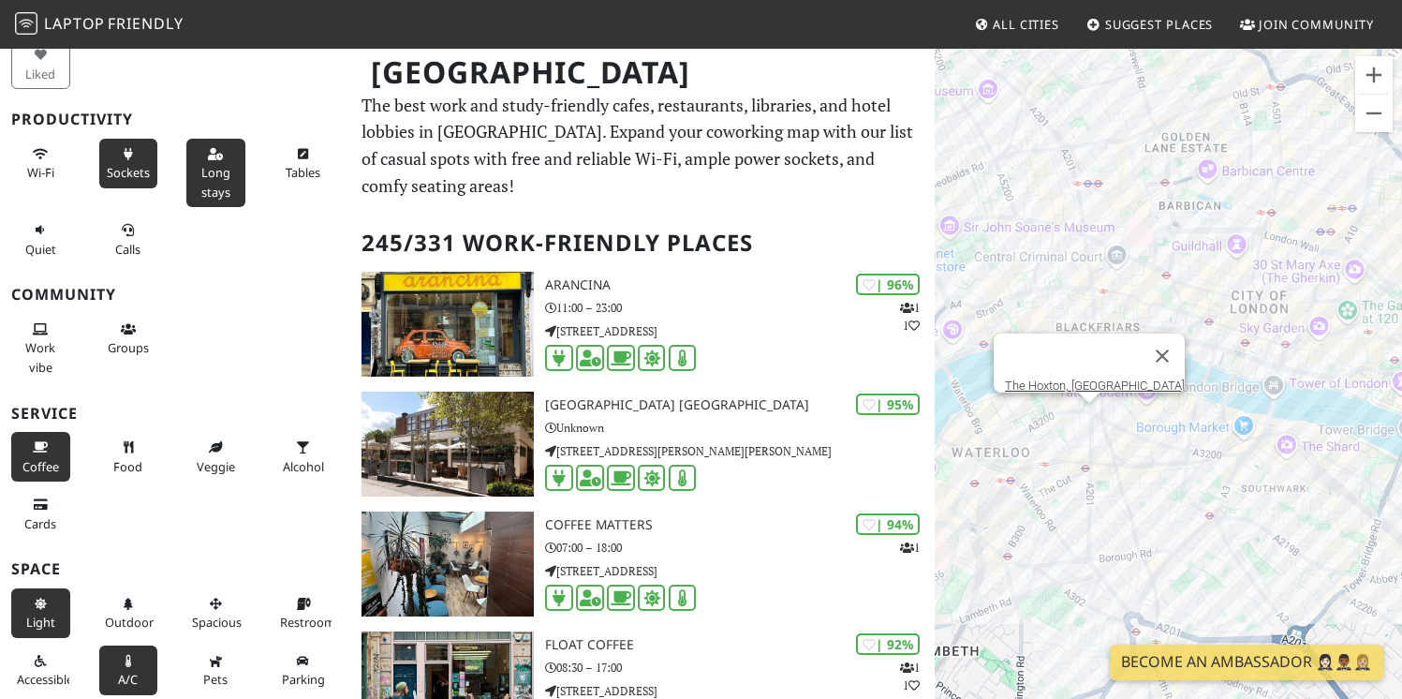
drag, startPoint x: 1161, startPoint y: 481, endPoint x: 1110, endPoint y: 240, distance: 246.0
click at [1110, 240] on div "To navigate, press the arrow keys. The Hoxton, Southwark" at bounding box center [1168, 396] width 467 height 699
click at [1193, 433] on div "To navigate, press the arrow keys. The Hoxton, Southwark" at bounding box center [1168, 396] width 467 height 699
click at [1374, 78] on button "Zoom in" at bounding box center [1373, 74] width 37 height 37
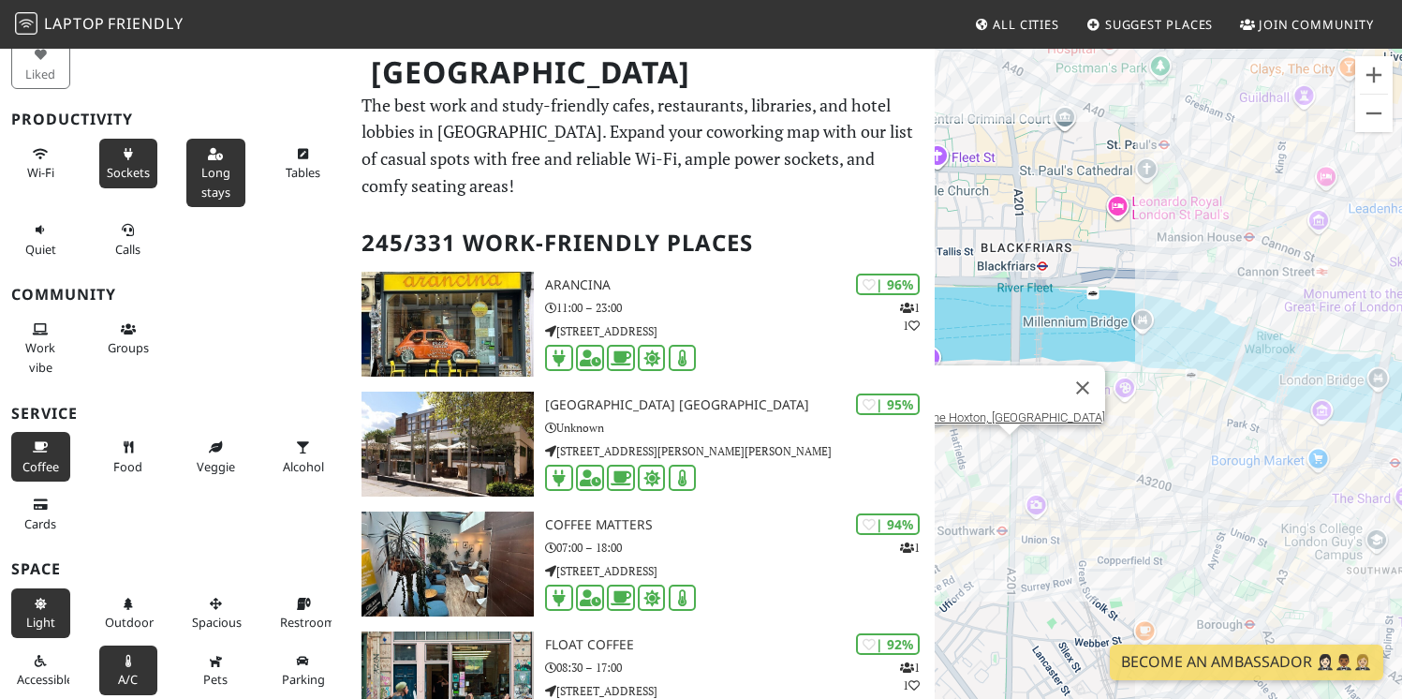
drag, startPoint x: 1241, startPoint y: 411, endPoint x: 966, endPoint y: 396, distance: 275.8
click at [966, 396] on div "To navigate, press the arrow keys. The Hoxton, Southwark" at bounding box center [1168, 396] width 467 height 699
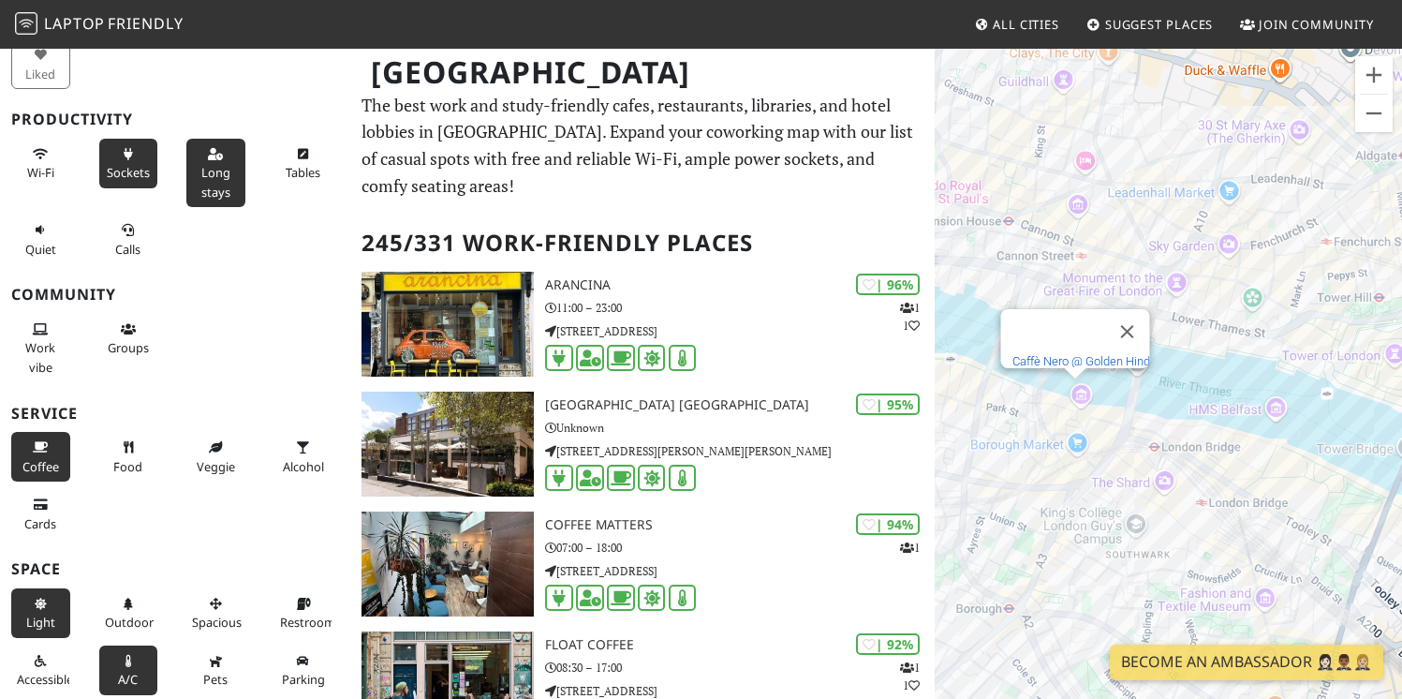
click at [1077, 354] on link "Caffè Nero @ Golden Hind" at bounding box center [1081, 361] width 138 height 14
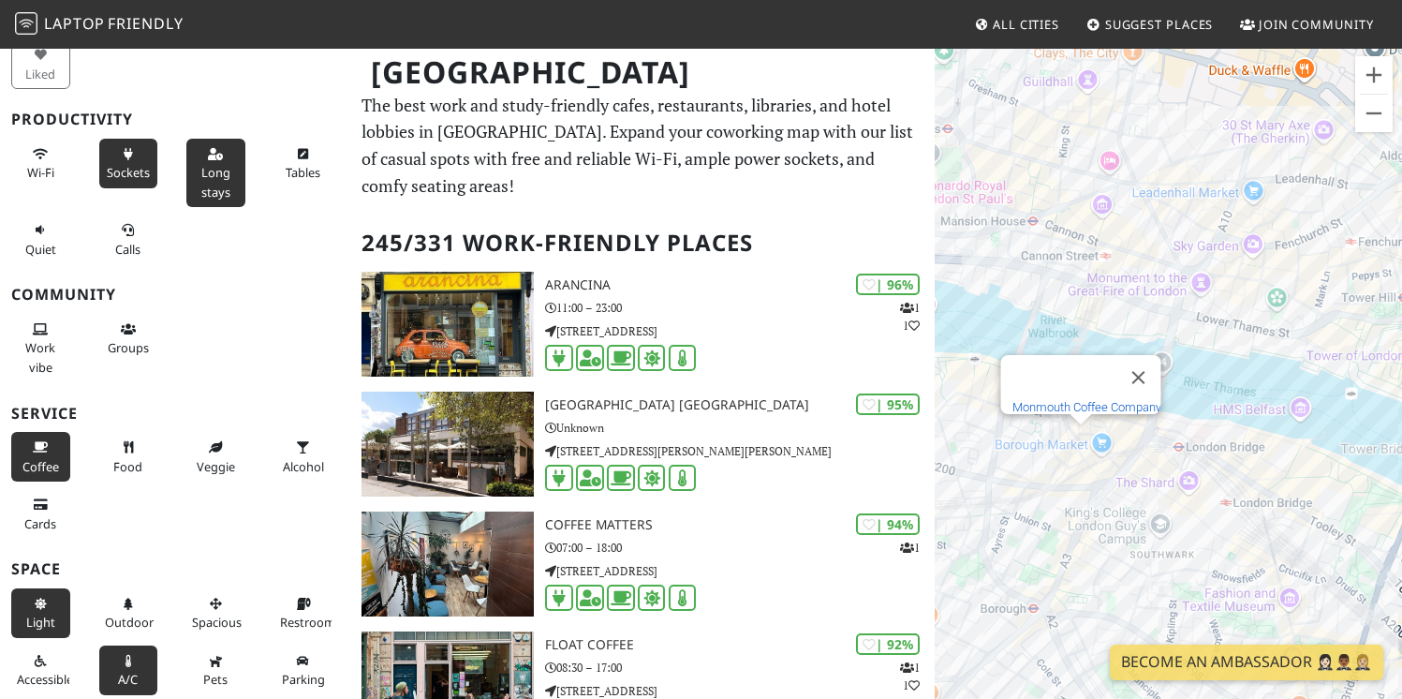
click at [1089, 400] on link "Monmouth Coffee Company" at bounding box center [1086, 407] width 149 height 14
click at [1099, 397] on link "Borough Market" at bounding box center [1107, 404] width 83 height 14
click at [1123, 410] on link "LEON Borough" at bounding box center [1123, 417] width 137 height 14
click at [1148, 411] on link "London Bridge Hotel" at bounding box center [1159, 418] width 113 height 14
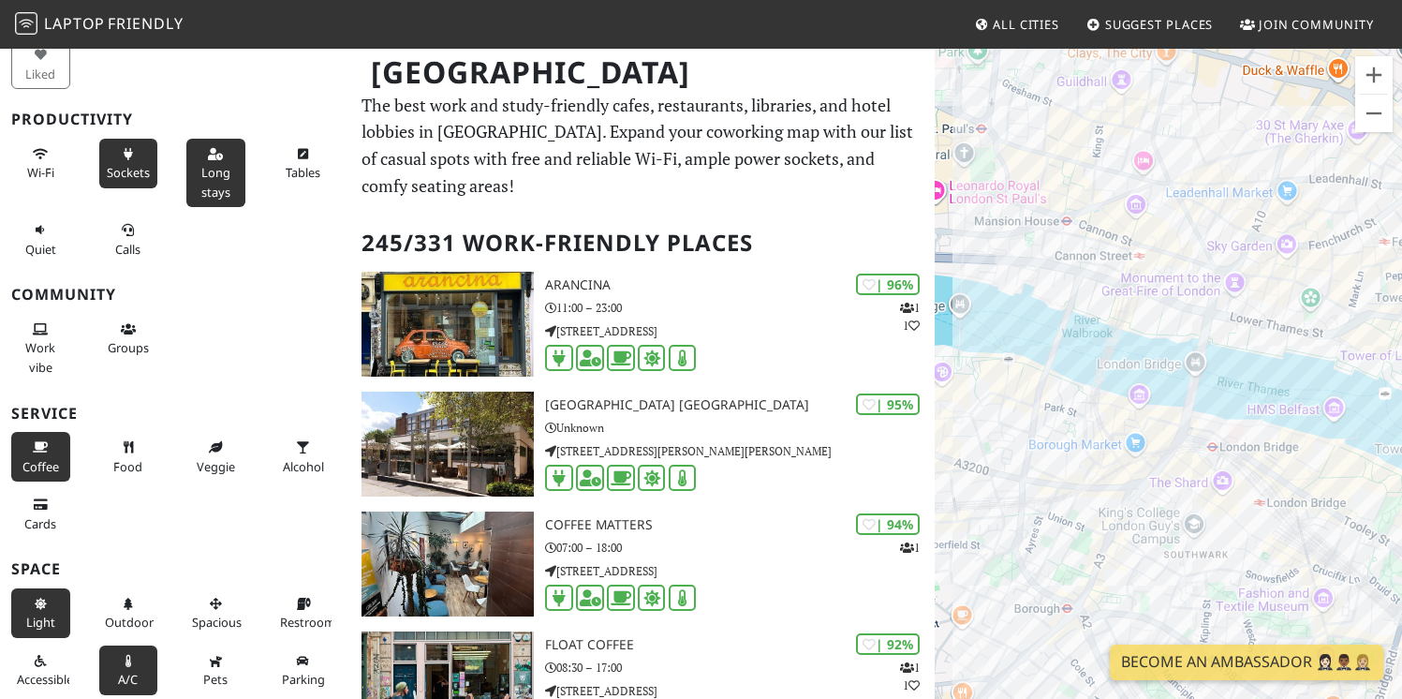
drag, startPoint x: 1032, startPoint y: 219, endPoint x: 1150, endPoint y: 219, distance: 118.0
click at [1150, 219] on div "To navigate, press the arrow keys. The Hoxton, Southwark" at bounding box center [1168, 396] width 467 height 699
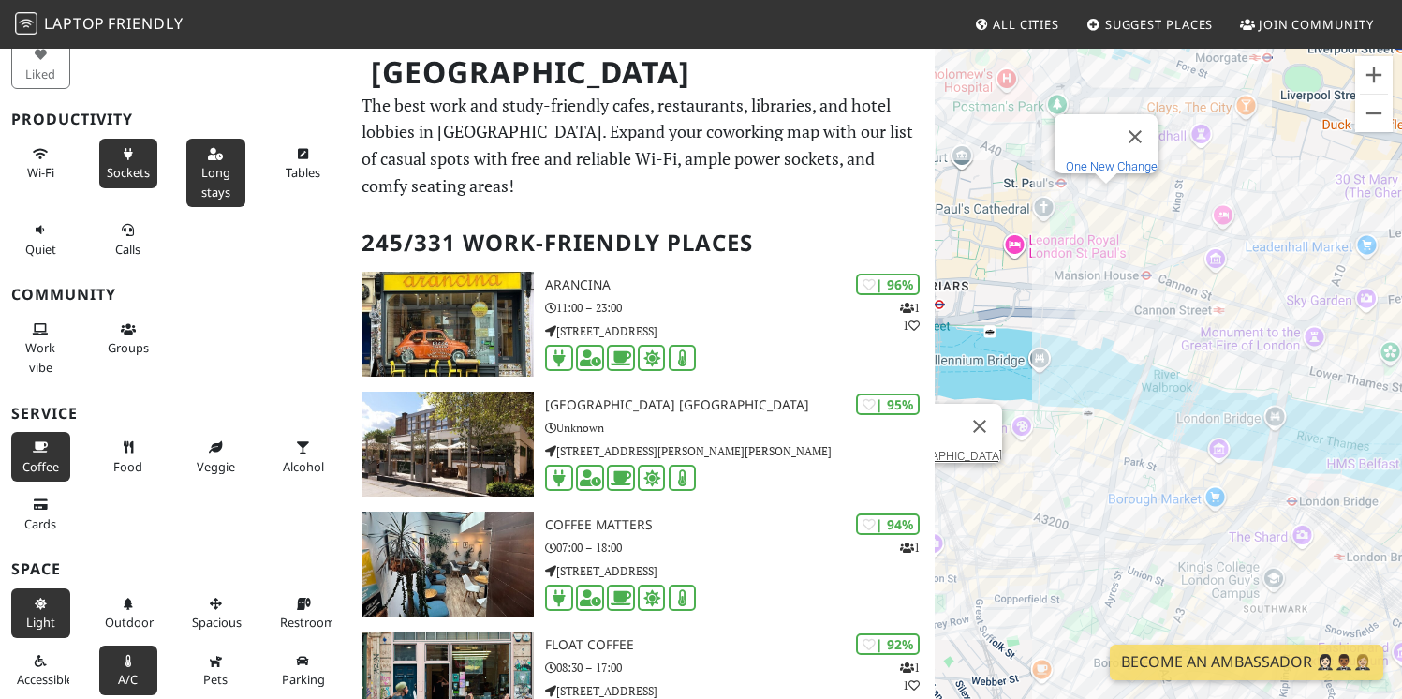
click at [1107, 159] on link "One New Change" at bounding box center [1112, 166] width 92 height 14
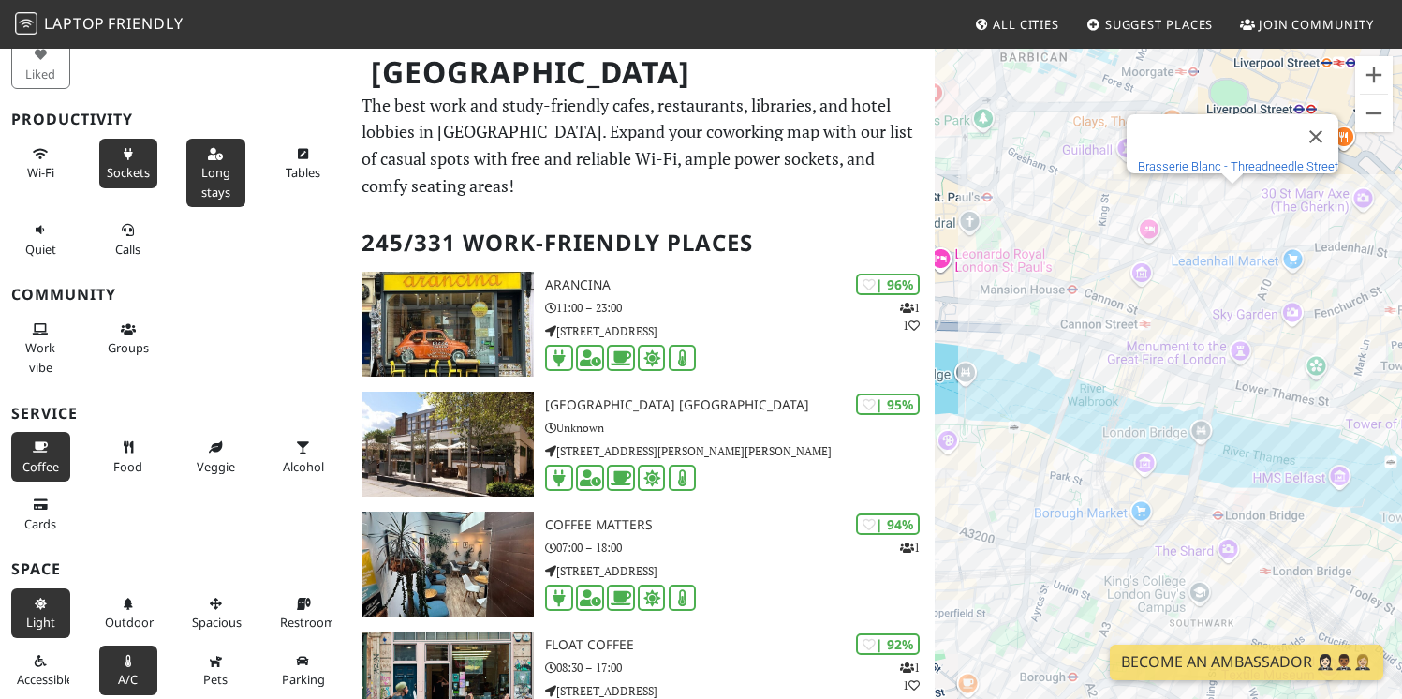
click at [1266, 159] on link "Brasserie Blanc - Threadneedle Street" at bounding box center [1238, 166] width 200 height 14
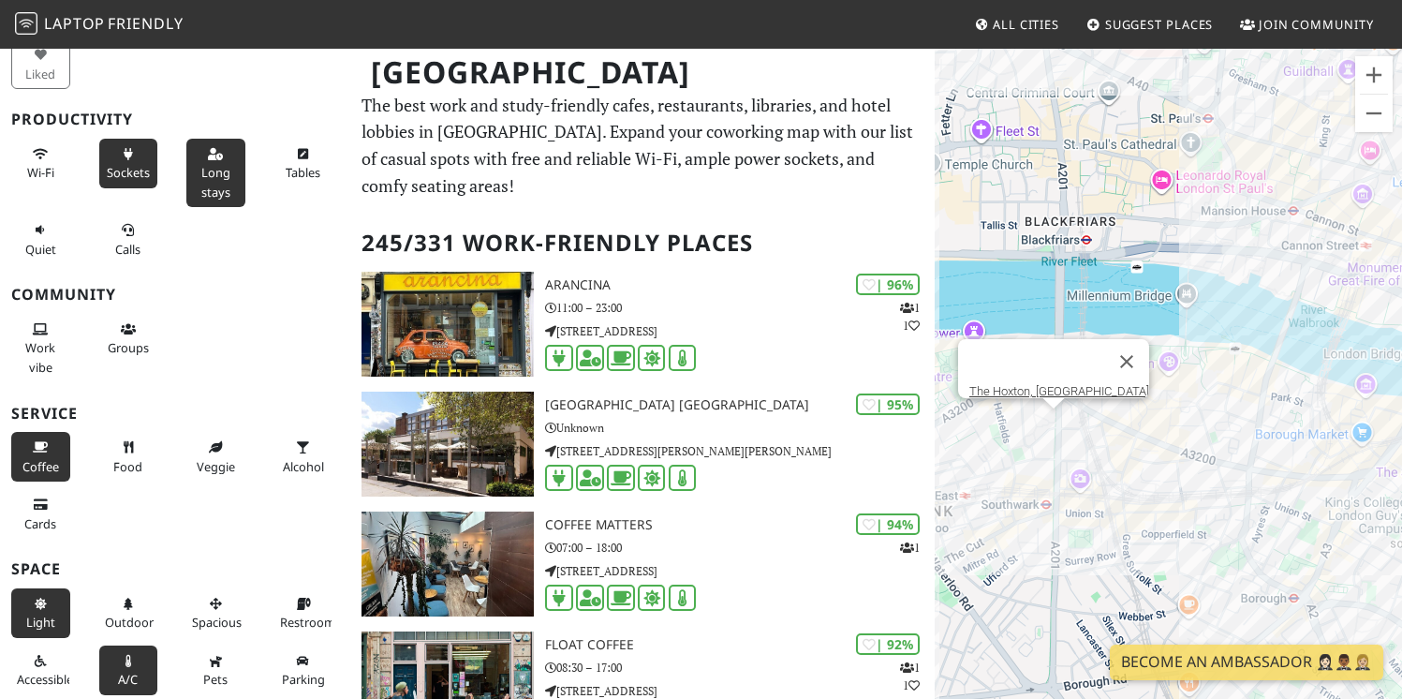
drag, startPoint x: 1080, startPoint y: 389, endPoint x: 1306, endPoint y: 308, distance: 239.7
click at [1306, 308] on div "To navigate, press the arrow keys. The Hoxton, Southwark" at bounding box center [1168, 396] width 467 height 699
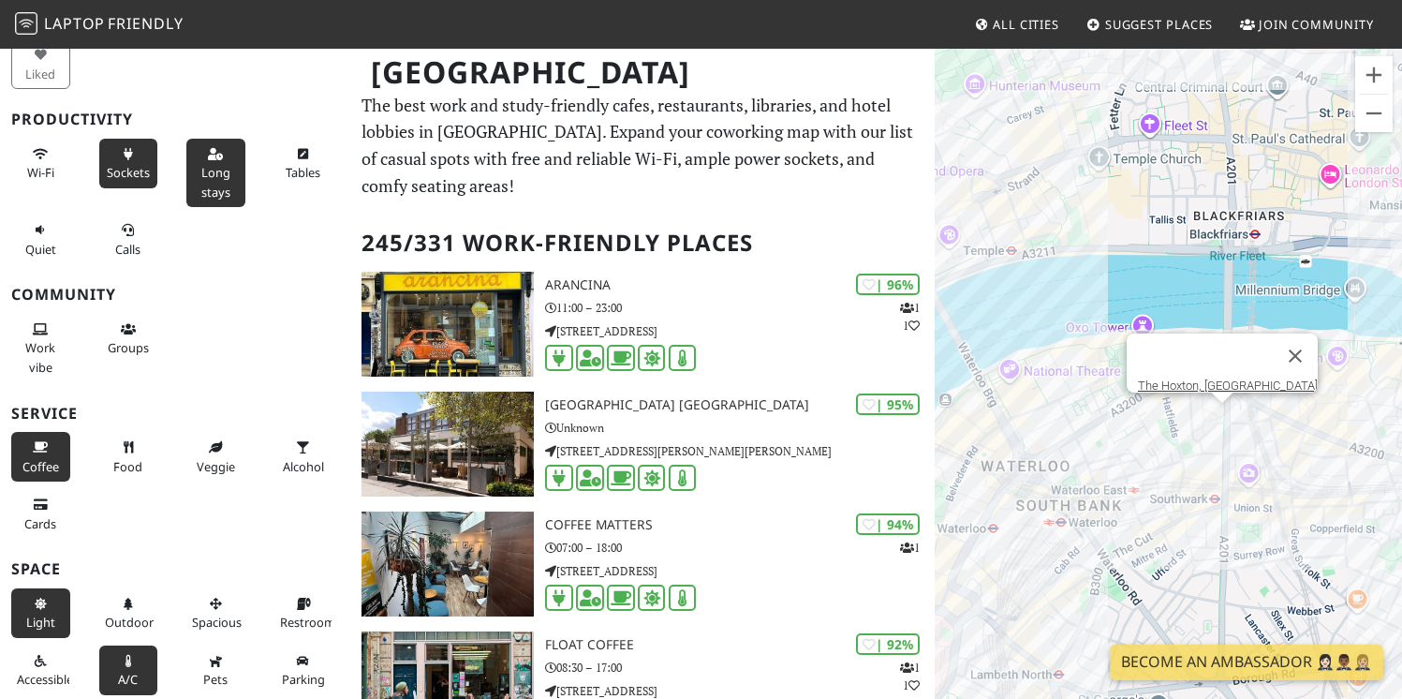
drag, startPoint x: 1141, startPoint y: 281, endPoint x: 1292, endPoint y: 279, distance: 150.8
click at [1292, 280] on div "To navigate, press the arrow keys. The Hoxton, Southwark" at bounding box center [1168, 396] width 467 height 699
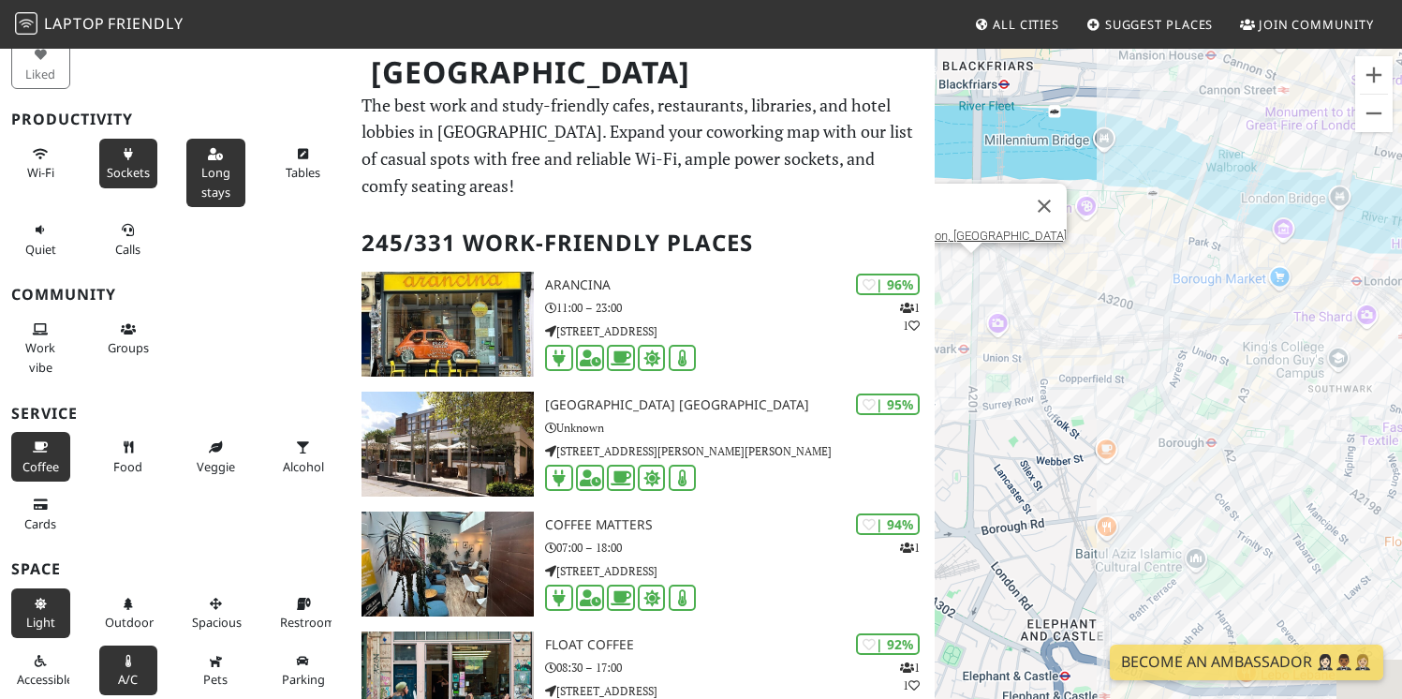
drag, startPoint x: 1199, startPoint y: 465, endPoint x: 978, endPoint y: 330, distance: 259.0
click at [978, 330] on div "To navigate, press the arrow keys. The Hoxton, Southwark" at bounding box center [1168, 396] width 467 height 699
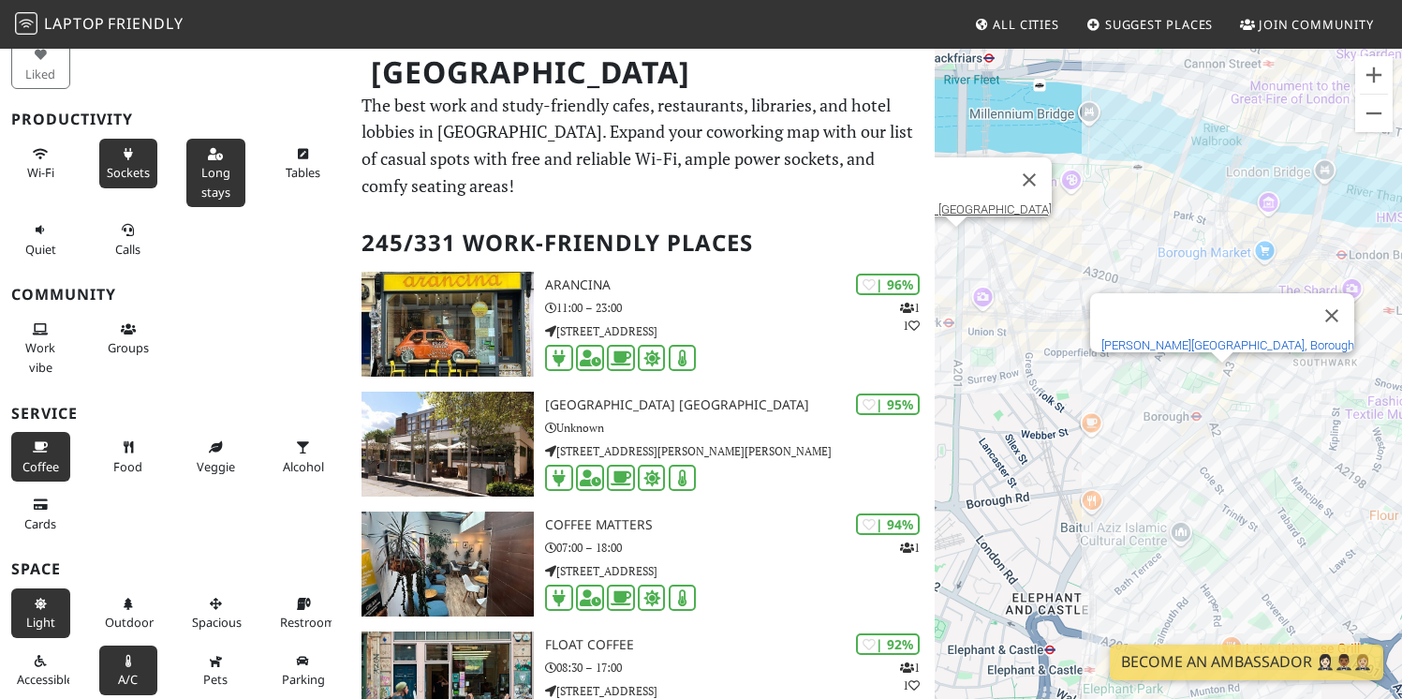
click at [1222, 339] on link "John Harvard Library, Borough" at bounding box center [1228, 345] width 253 height 14
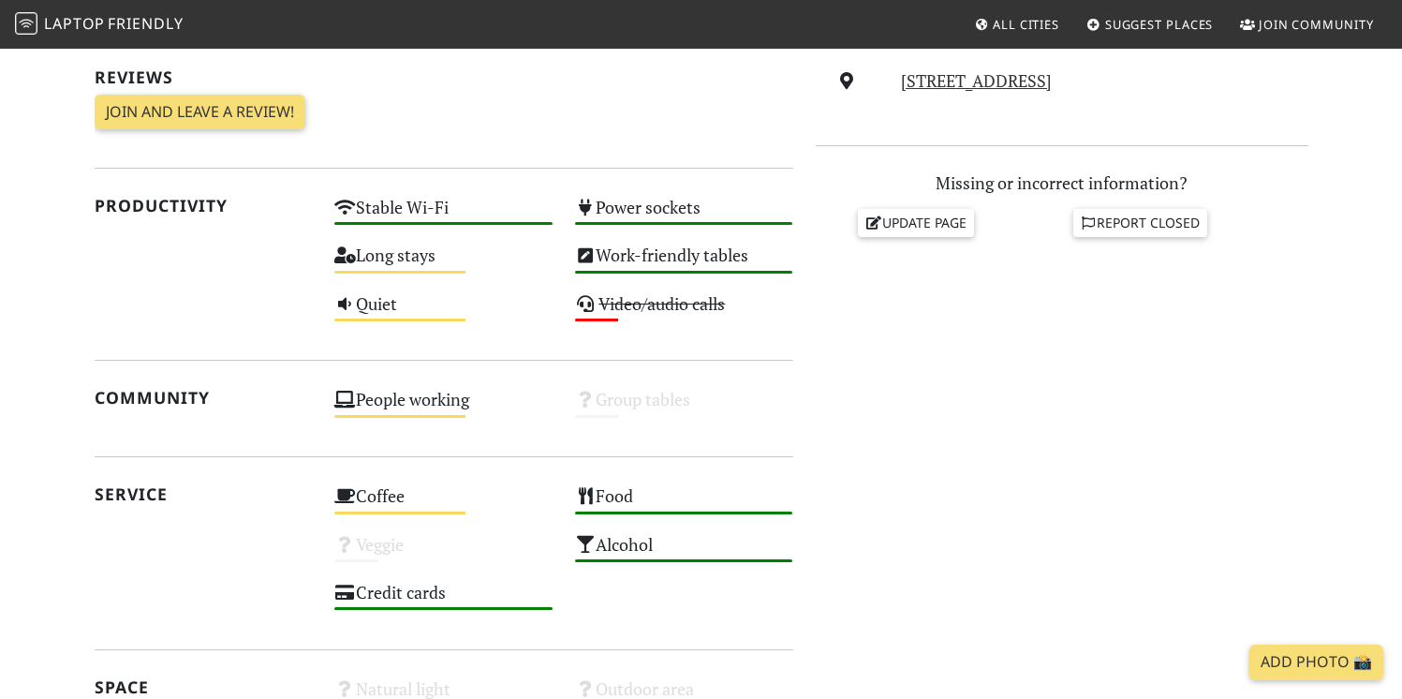
scroll to position [591, 0]
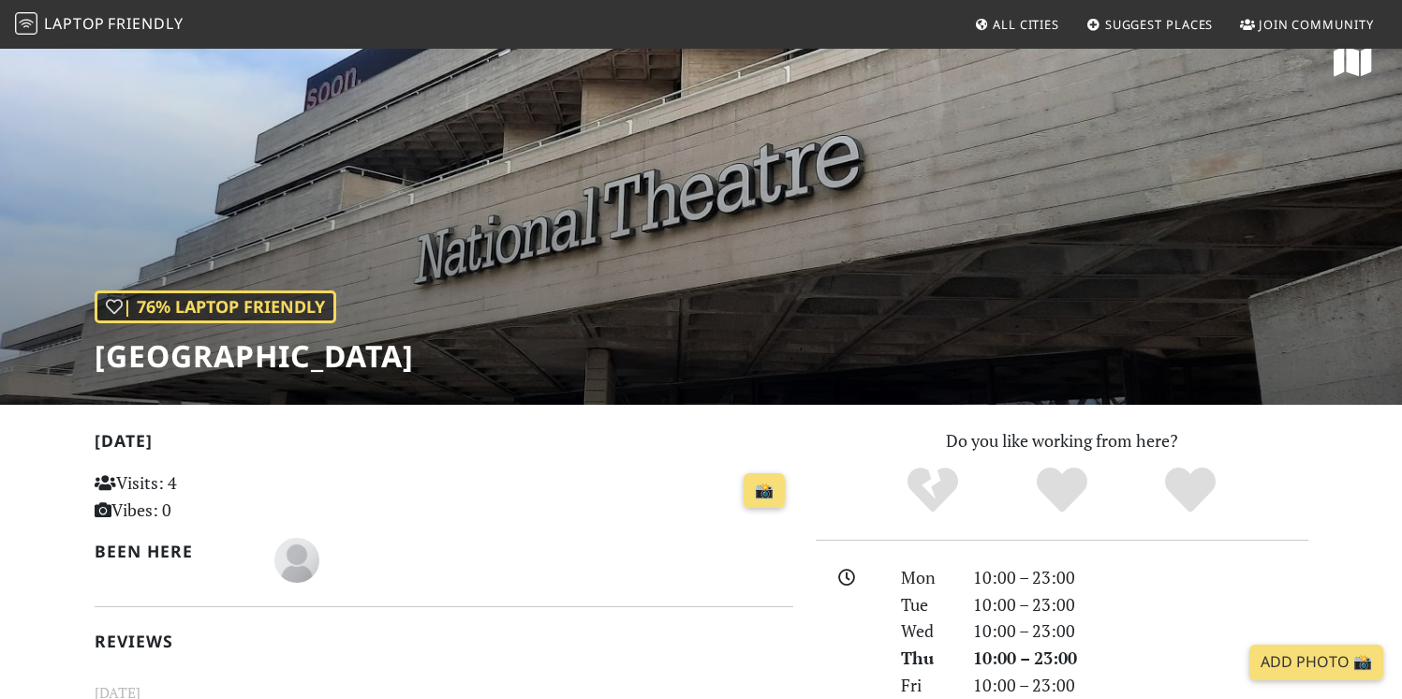
scroll to position [13, 0]
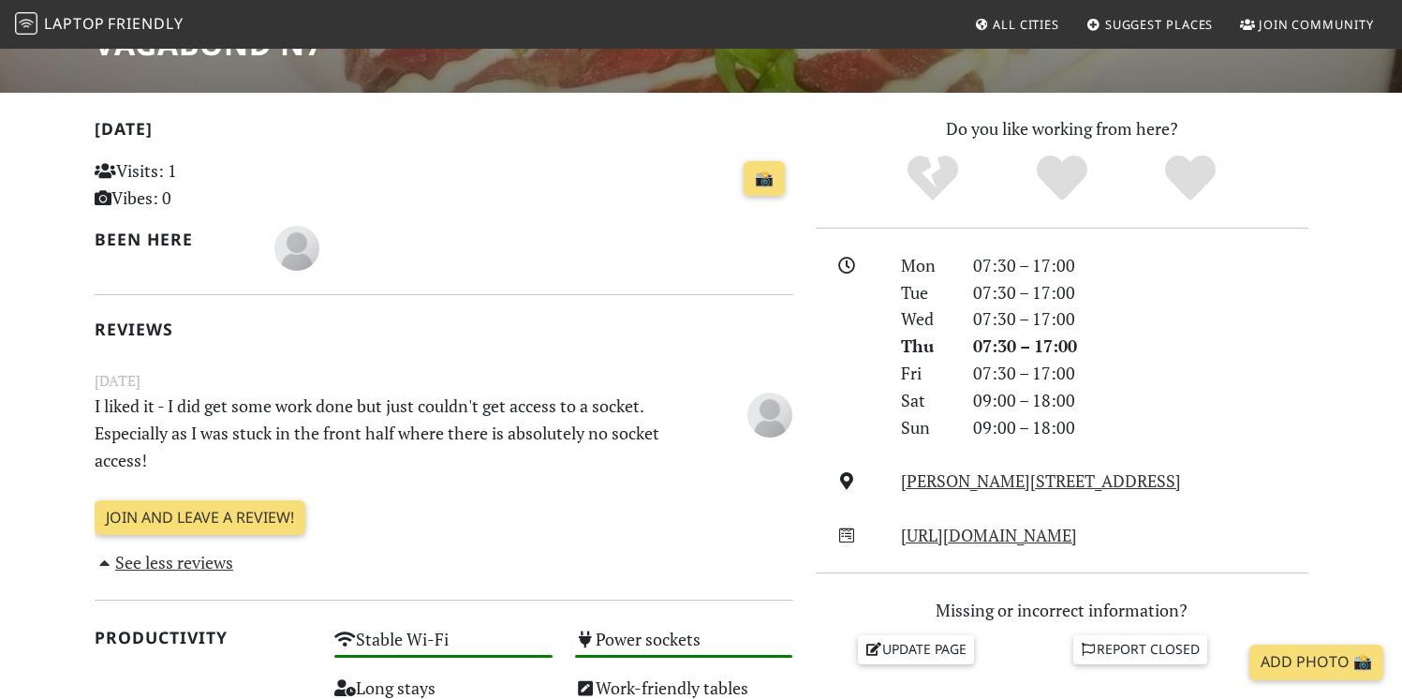
scroll to position [496, 0]
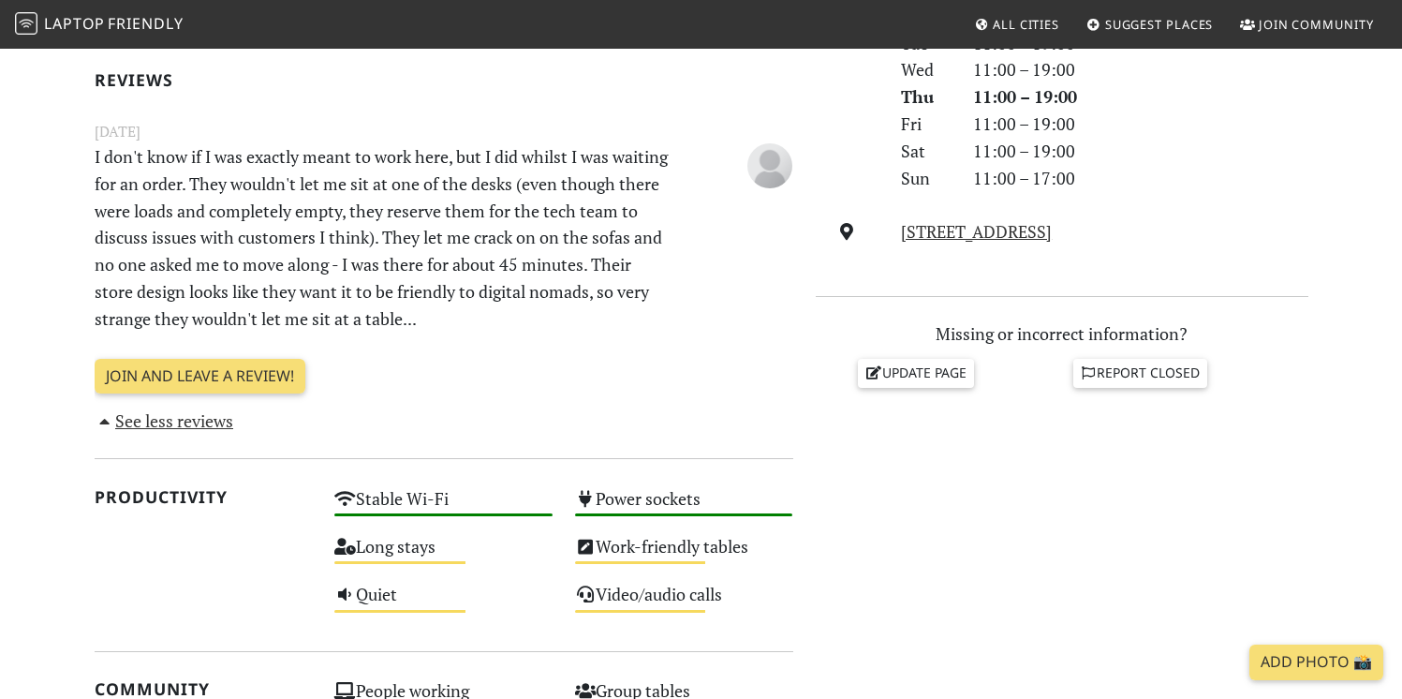
scroll to position [584, 0]
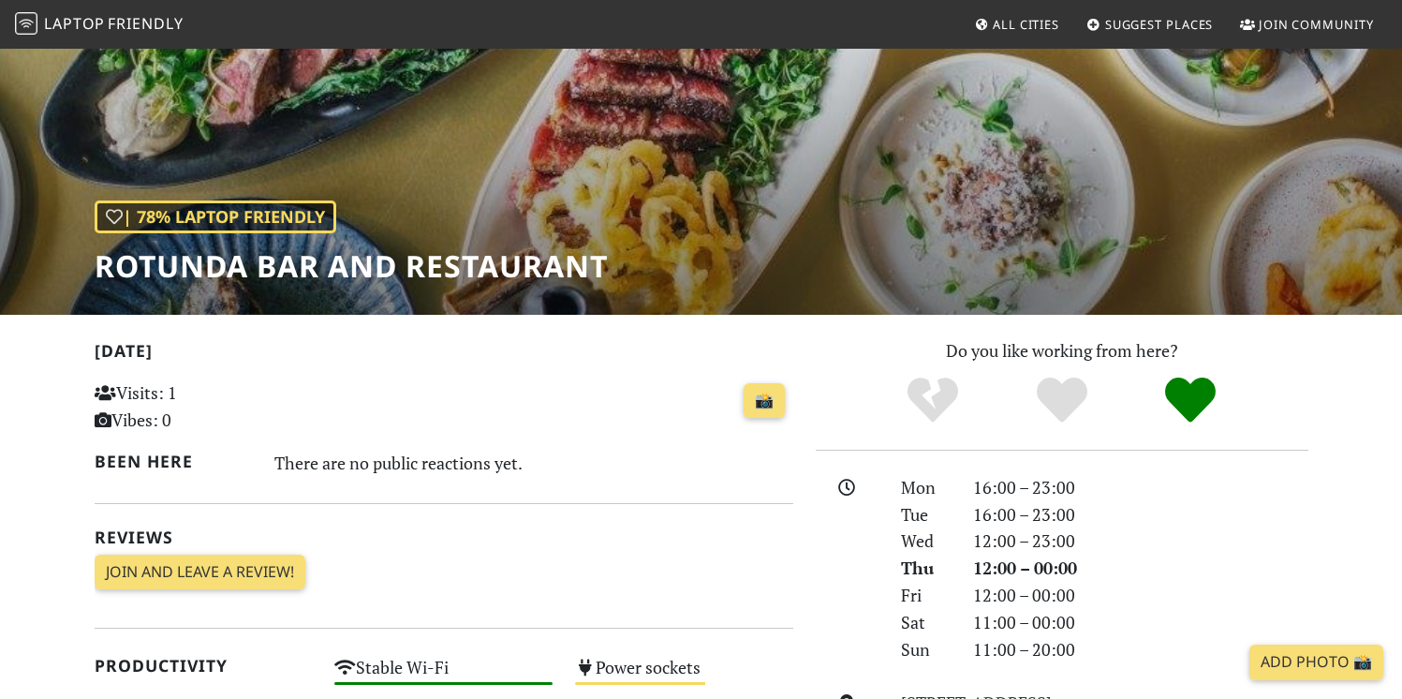
scroll to position [115, 0]
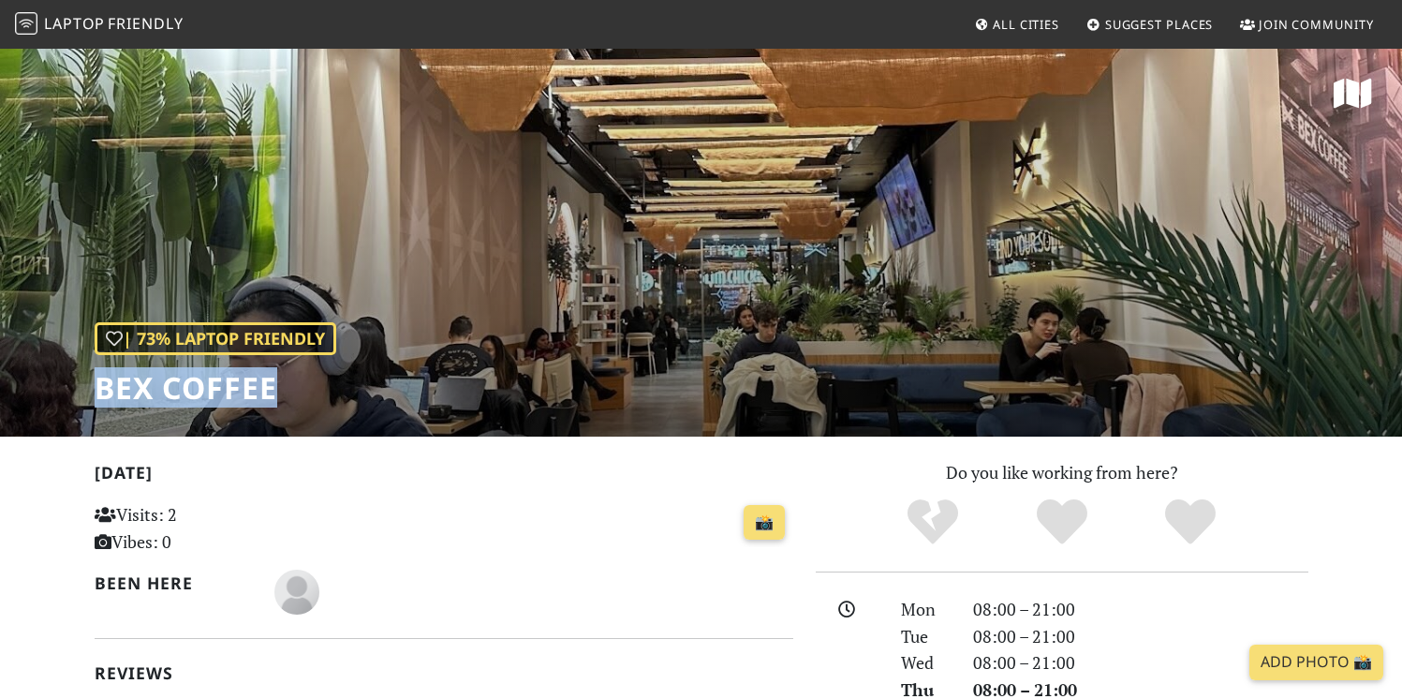
drag, startPoint x: 314, startPoint y: 396, endPoint x: 96, endPoint y: 382, distance: 217.8
click at [96, 382] on h1 "Bex Coffee" at bounding box center [216, 388] width 242 height 36
copy h1 "Bex Coffee"
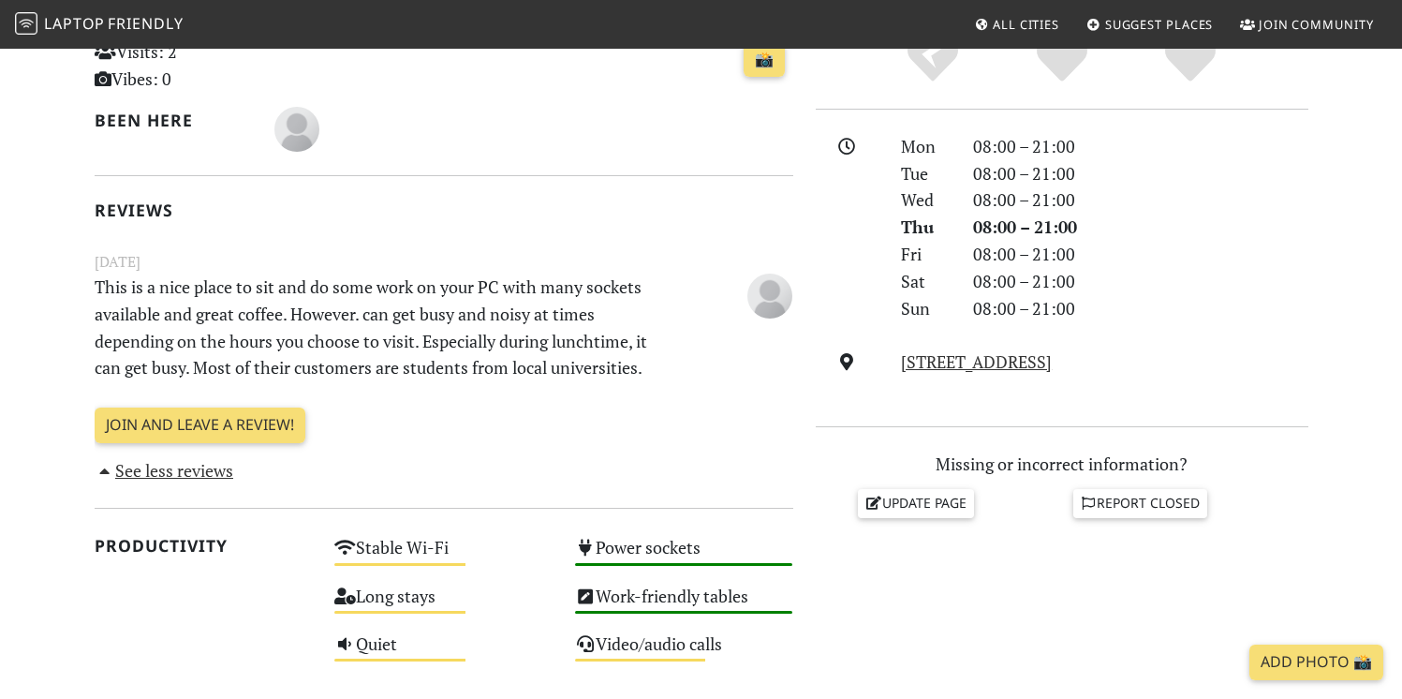
scroll to position [472, 0]
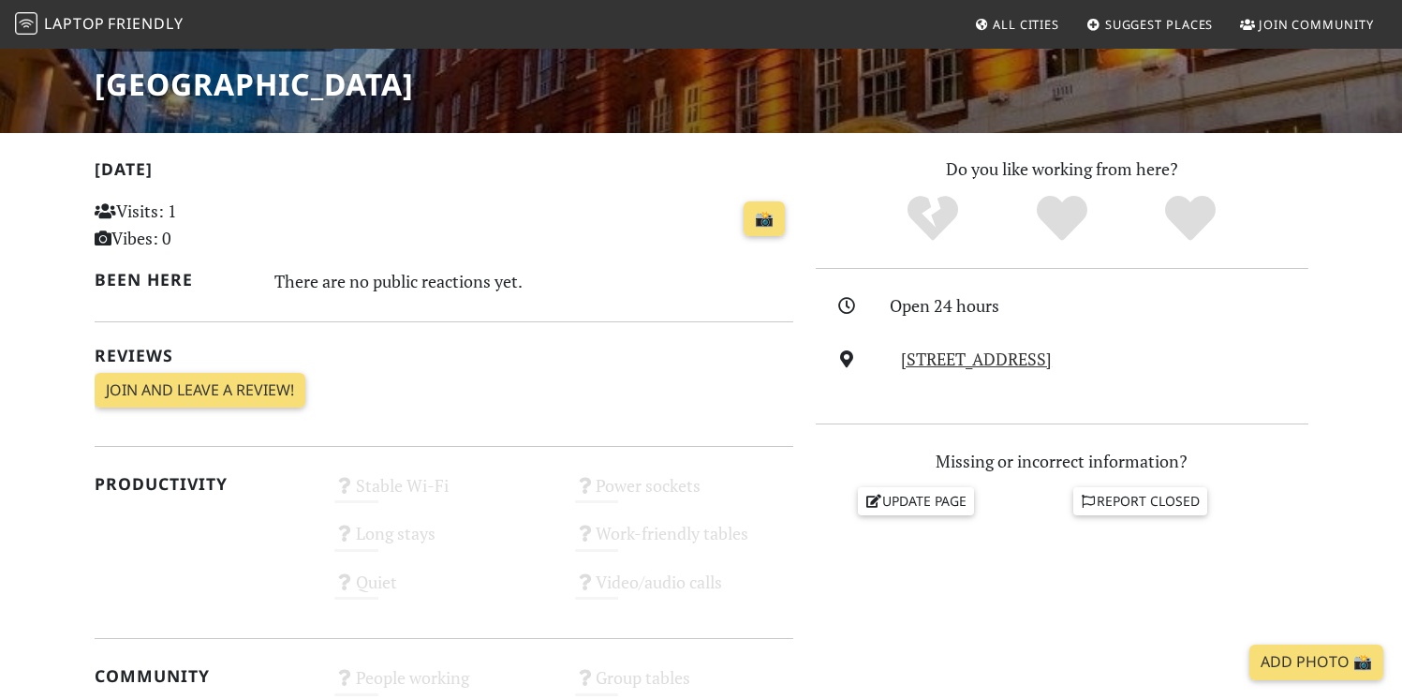
scroll to position [309, 0]
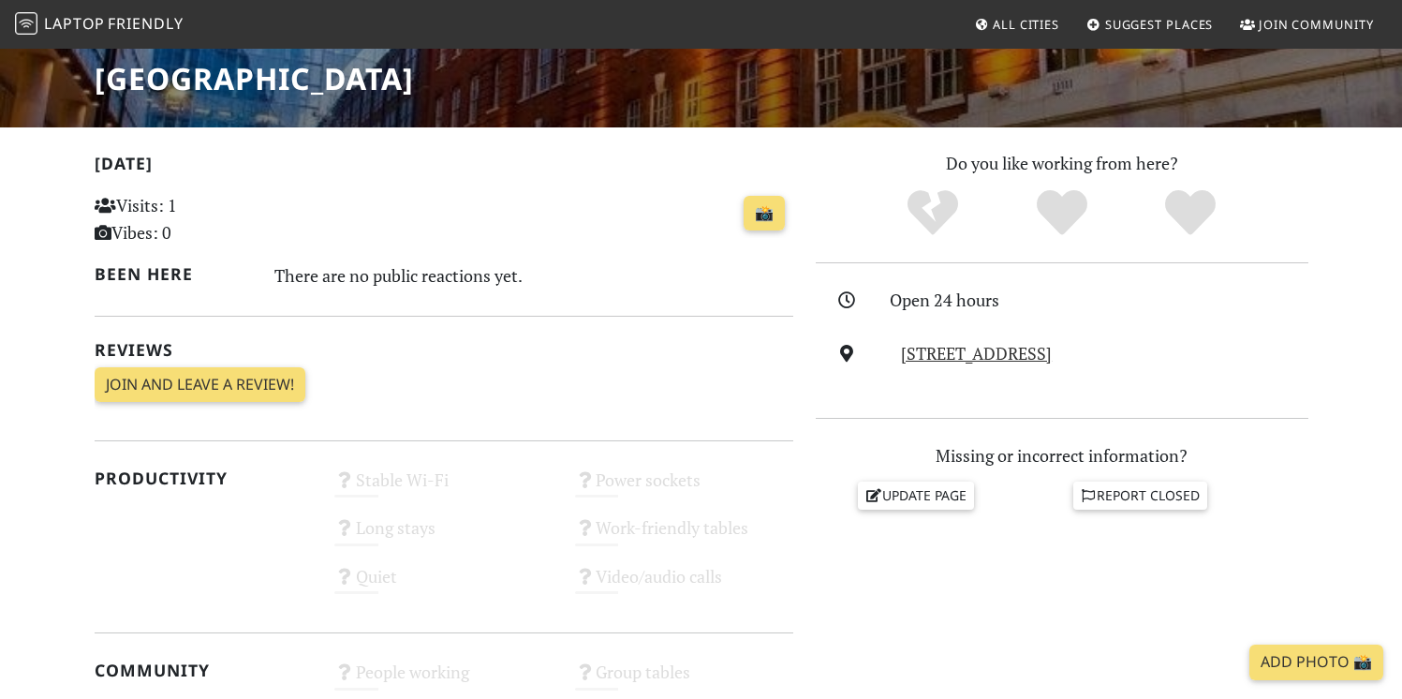
drag, startPoint x: 510, startPoint y: 86, endPoint x: 90, endPoint y: 80, distance: 419.7
copy h1 "[GEOGRAPHIC_DATA]"
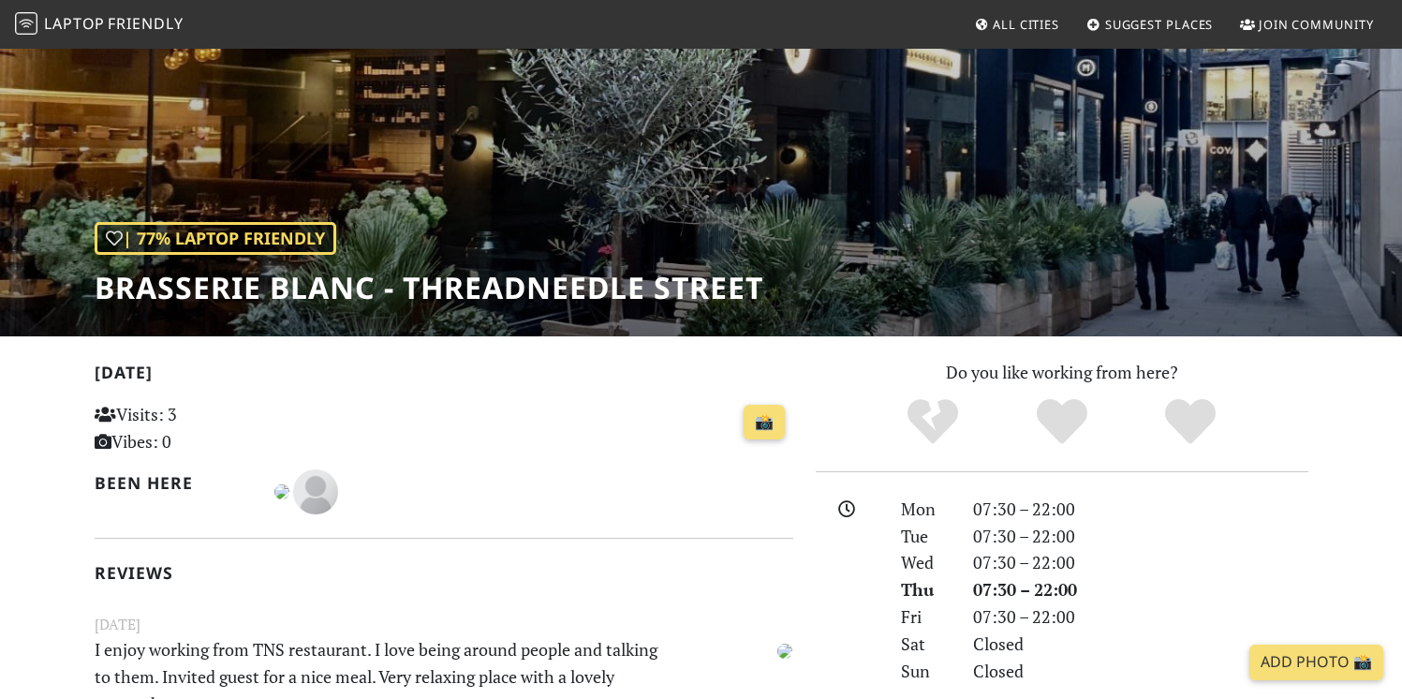
scroll to position [108, 0]
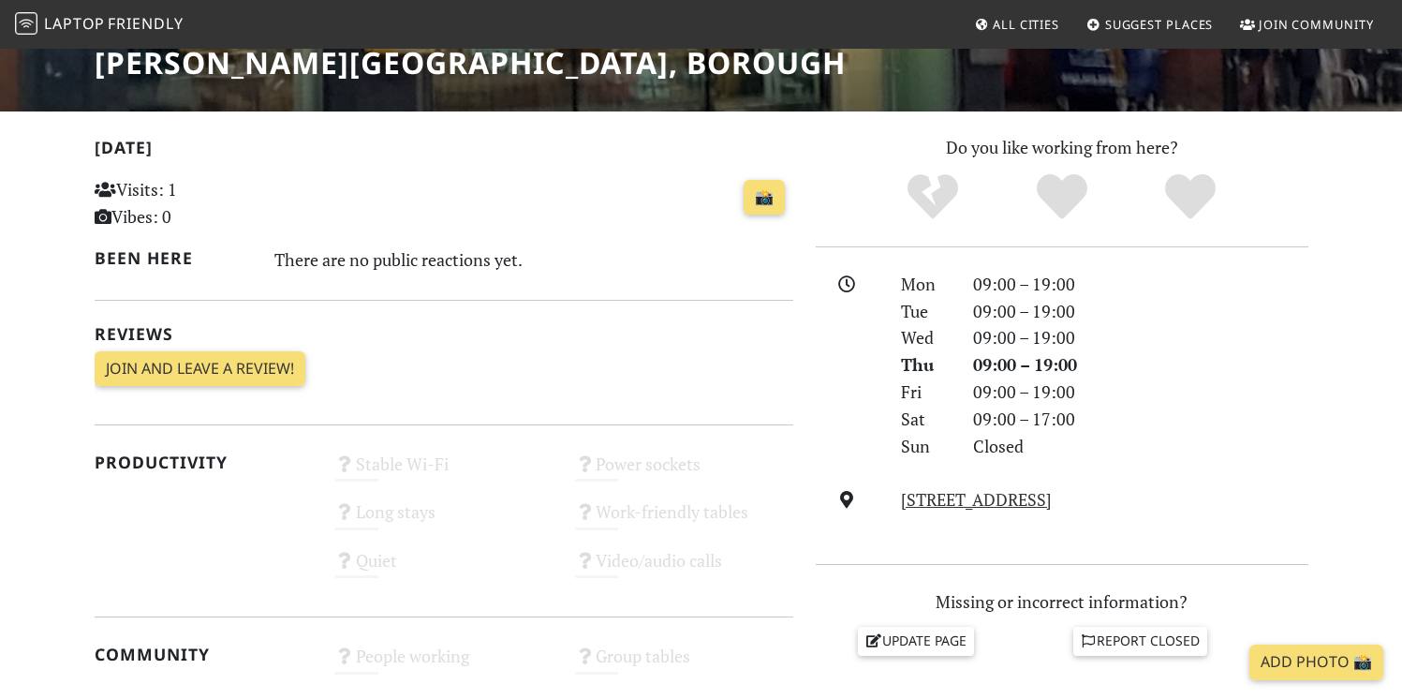
scroll to position [911, 0]
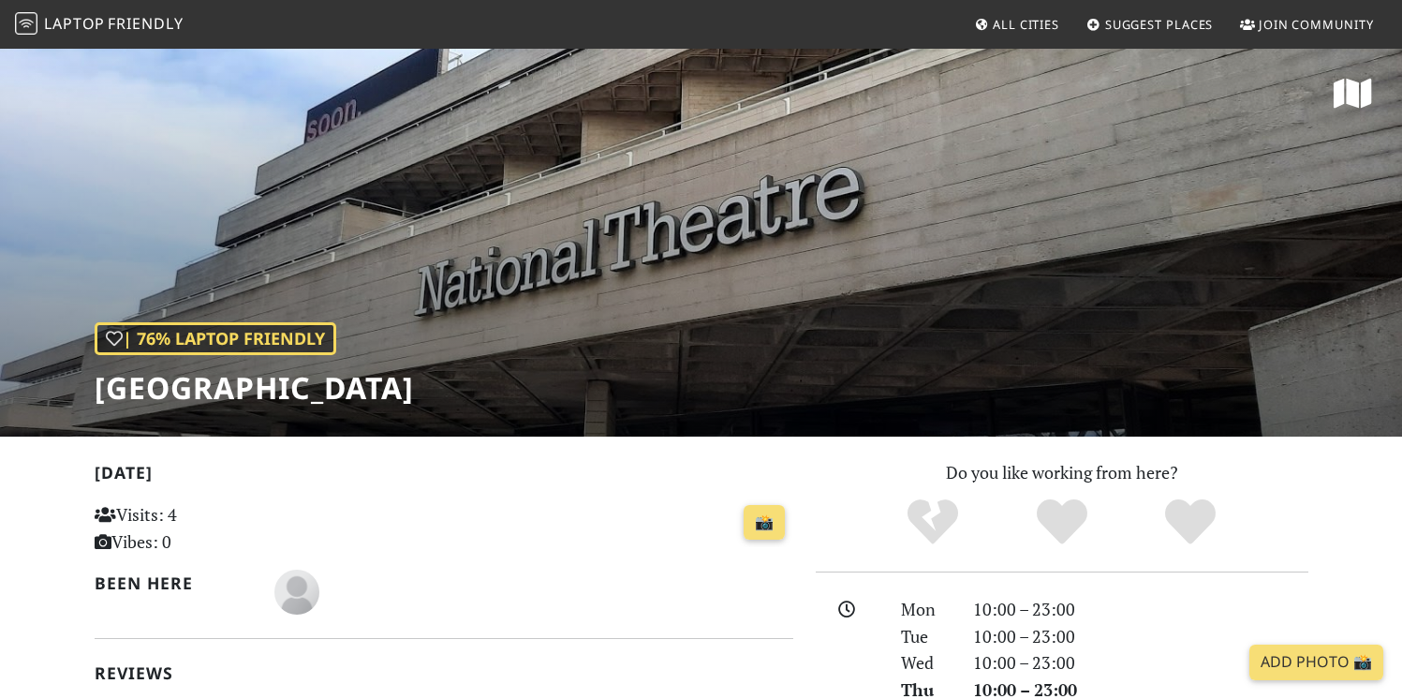
scroll to position [13, 0]
